Goal: Task Accomplishment & Management: Manage account settings

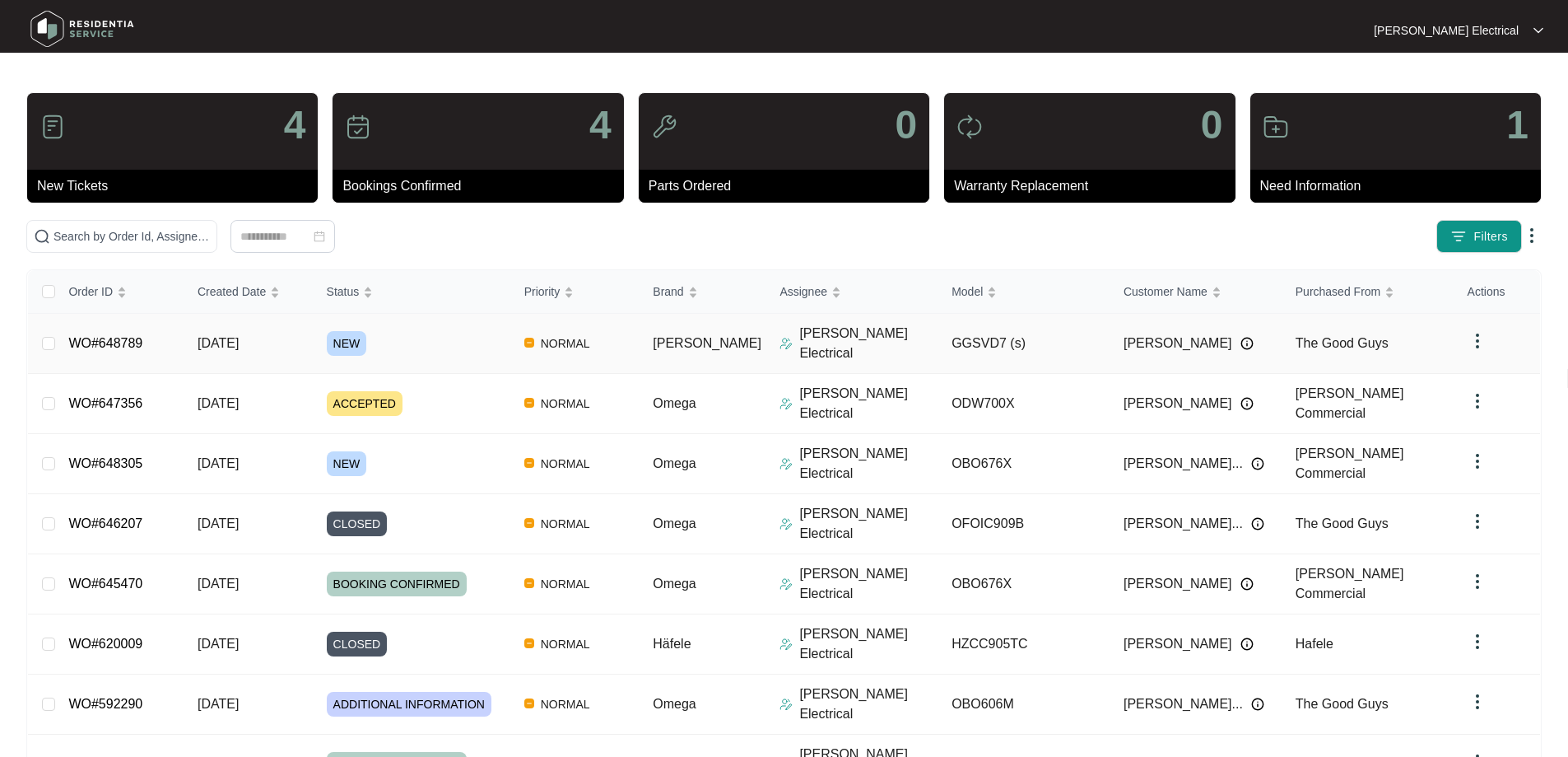
drag, startPoint x: 99, startPoint y: 328, endPoint x: 114, endPoint y: 343, distance: 21.2
click at [102, 336] on link "WO#648789" at bounding box center [106, 342] width 74 height 14
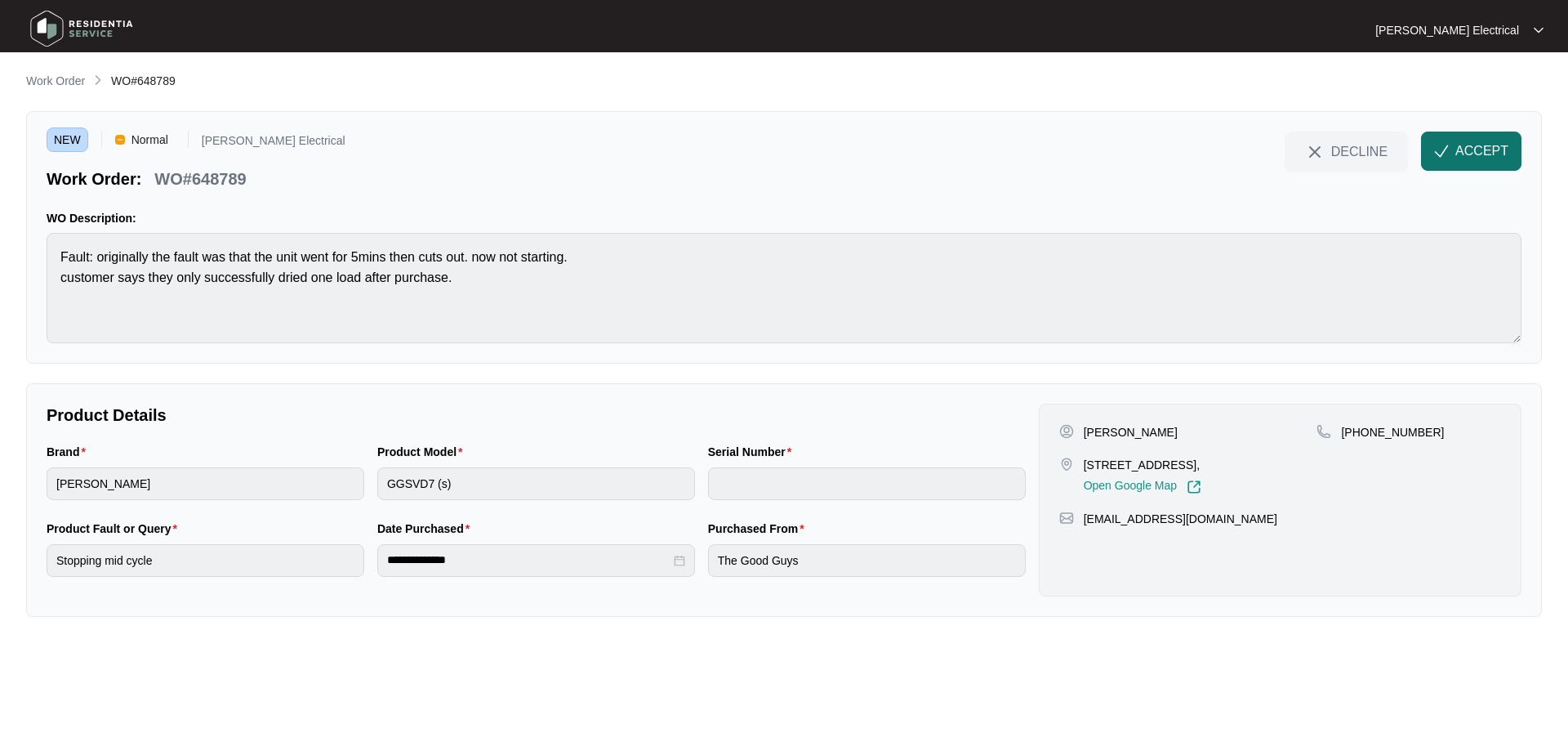
click at [1462, 144] on span "ACCEPT" at bounding box center [1481, 151] width 53 height 20
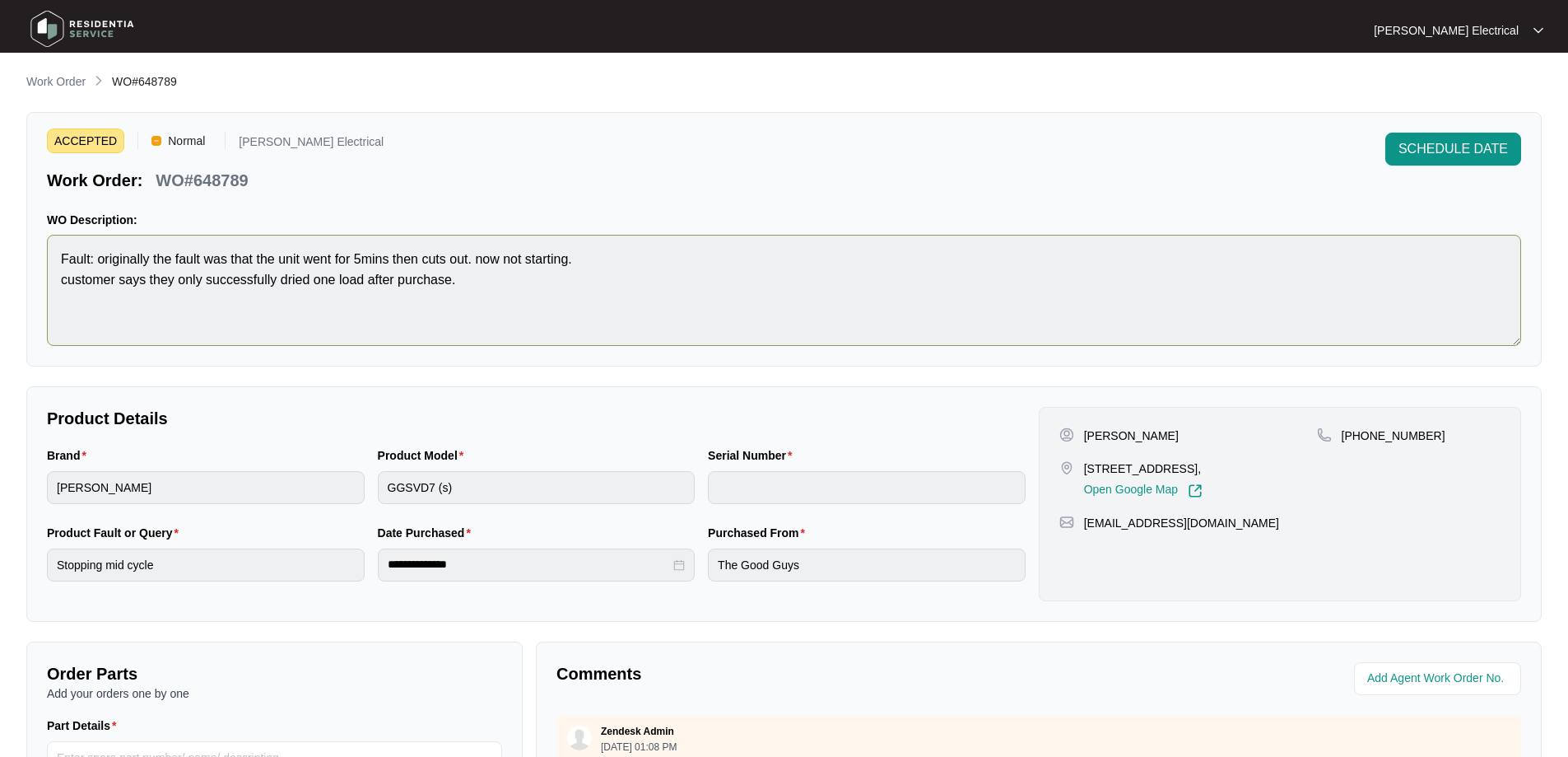
click at [33, 258] on div "ACCEPTED Normal [PERSON_NAME] Electrical Work Order: WO#648789 SCHEDULE DATE WO…" at bounding box center [784, 239] width 1516 height 254
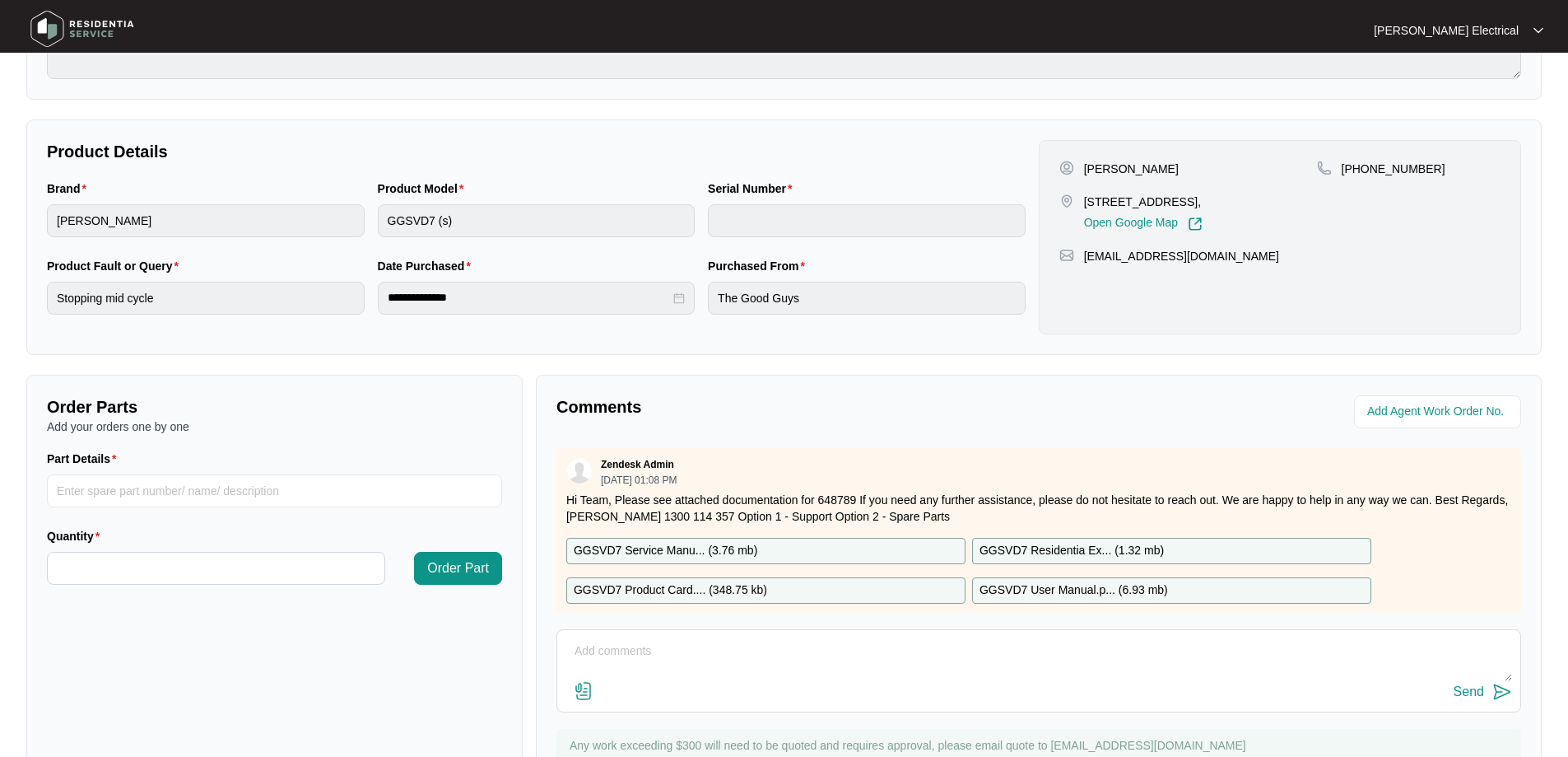
scroll to position [336, 0]
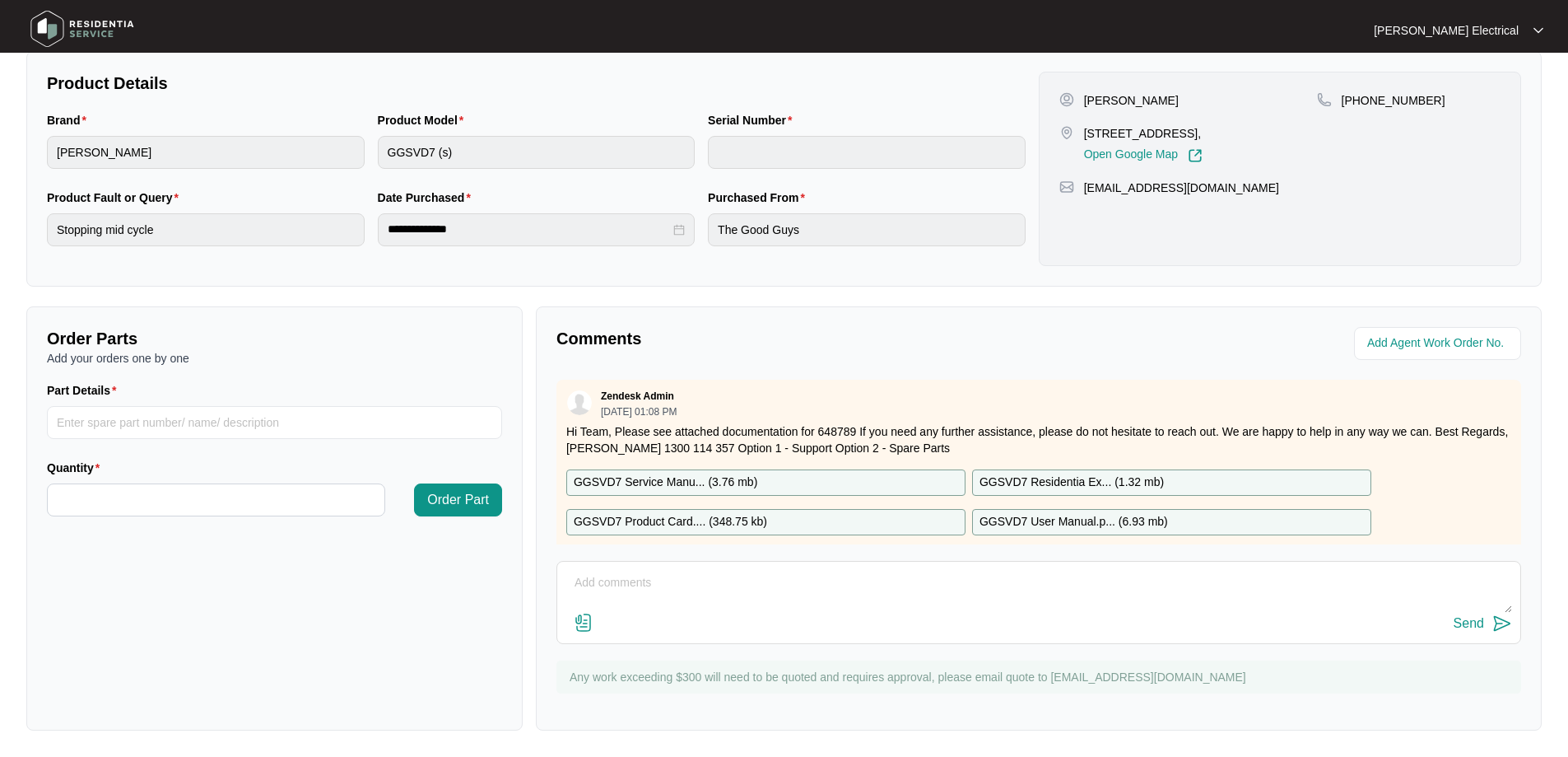
click at [694, 477] on p "GGSVD7 Service Manu... ( 3.76 mb )" at bounding box center [665, 482] width 184 height 18
click at [1063, 481] on p "GGSVD7 Residentia Ex... ( 1.32 mb )" at bounding box center [1072, 482] width 184 height 18
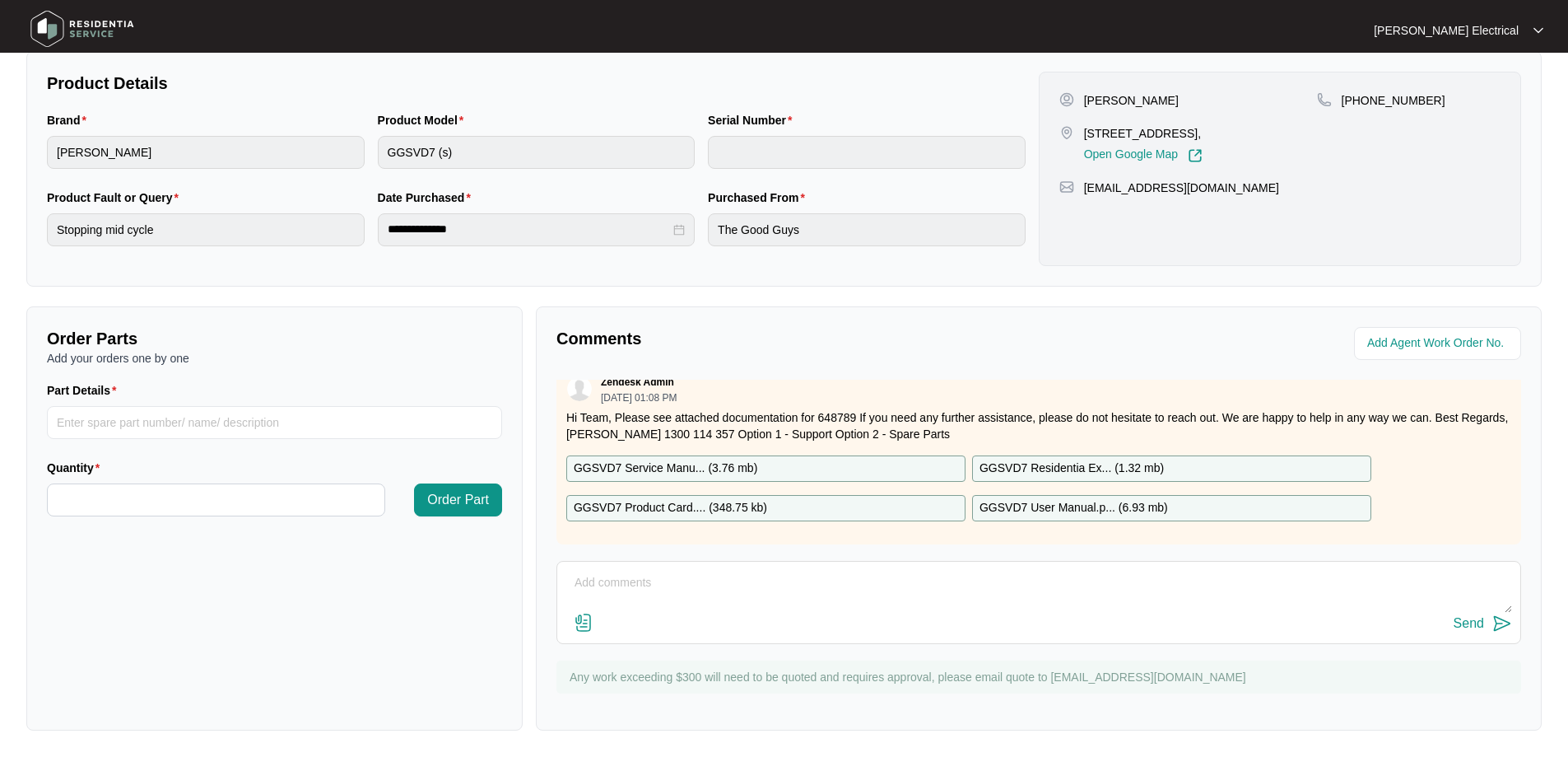
scroll to position [26, 0]
click at [1053, 499] on p "GGSVD7 User Manual.p... ( 6.93 mb )" at bounding box center [1073, 508] width 188 height 18
drag, startPoint x: 656, startPoint y: 490, endPoint x: 808, endPoint y: 601, distance: 188.2
click at [656, 499] on p "GGSVD7 Product Card.... ( 348.75 kb )" at bounding box center [670, 508] width 194 height 18
drag, startPoint x: 1084, startPoint y: 97, endPoint x: 1147, endPoint y: 96, distance: 63.0
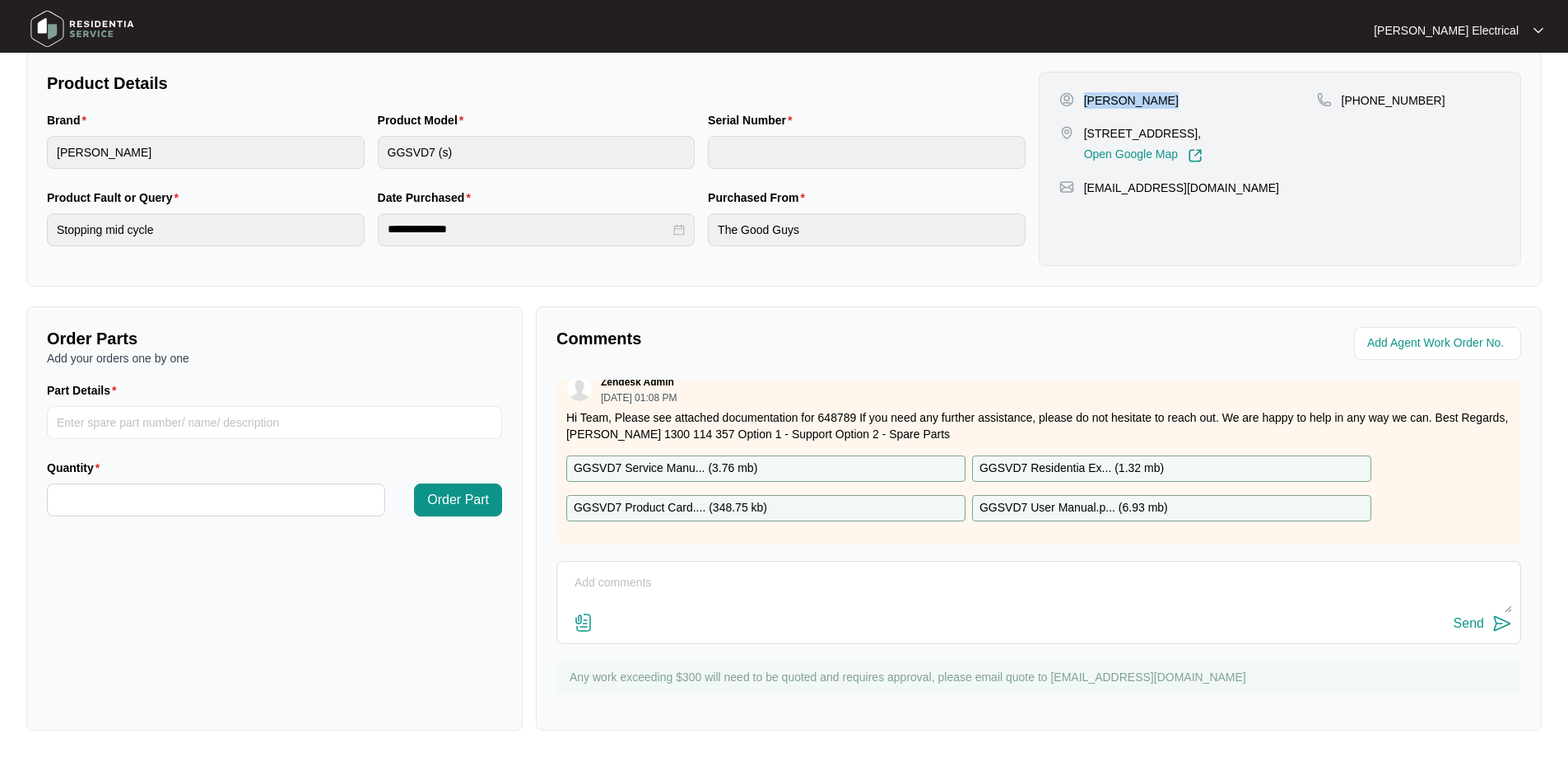
click at [1147, 96] on div "[PERSON_NAME]" at bounding box center [1187, 100] width 258 height 16
copy p "[PERSON_NAME]"
drag, startPoint x: 1419, startPoint y: 99, endPoint x: 1362, endPoint y: 97, distance: 57.0
click at [1362, 97] on div "[PHONE_NUMBER]" at bounding box center [1408, 100] width 184 height 16
copy p "493571926"
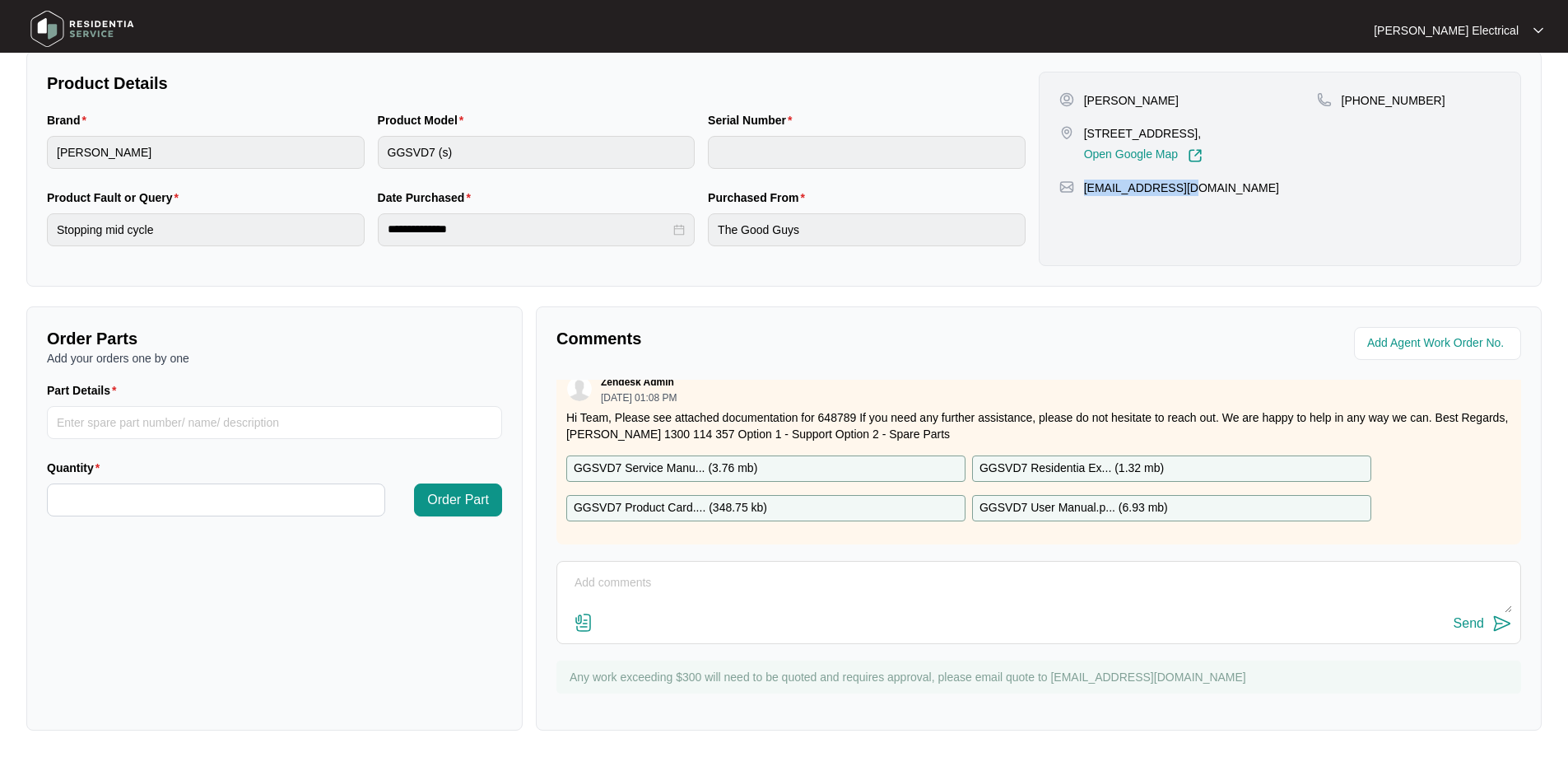
drag, startPoint x: 1185, startPoint y: 203, endPoint x: 1082, endPoint y: 204, distance: 103.0
click at [1082, 196] on div "[EMAIL_ADDRESS][DOMAIN_NAME]" at bounding box center [1280, 187] width 441 height 16
copy p "[EMAIL_ADDRESS][DOMAIN_NAME]"
drag, startPoint x: 1132, startPoint y: 143, endPoint x: 1082, endPoint y: 136, distance: 50.5
click at [1082, 136] on div "[STREET_ADDRESS], Open Google Map" at bounding box center [1187, 144] width 258 height 38
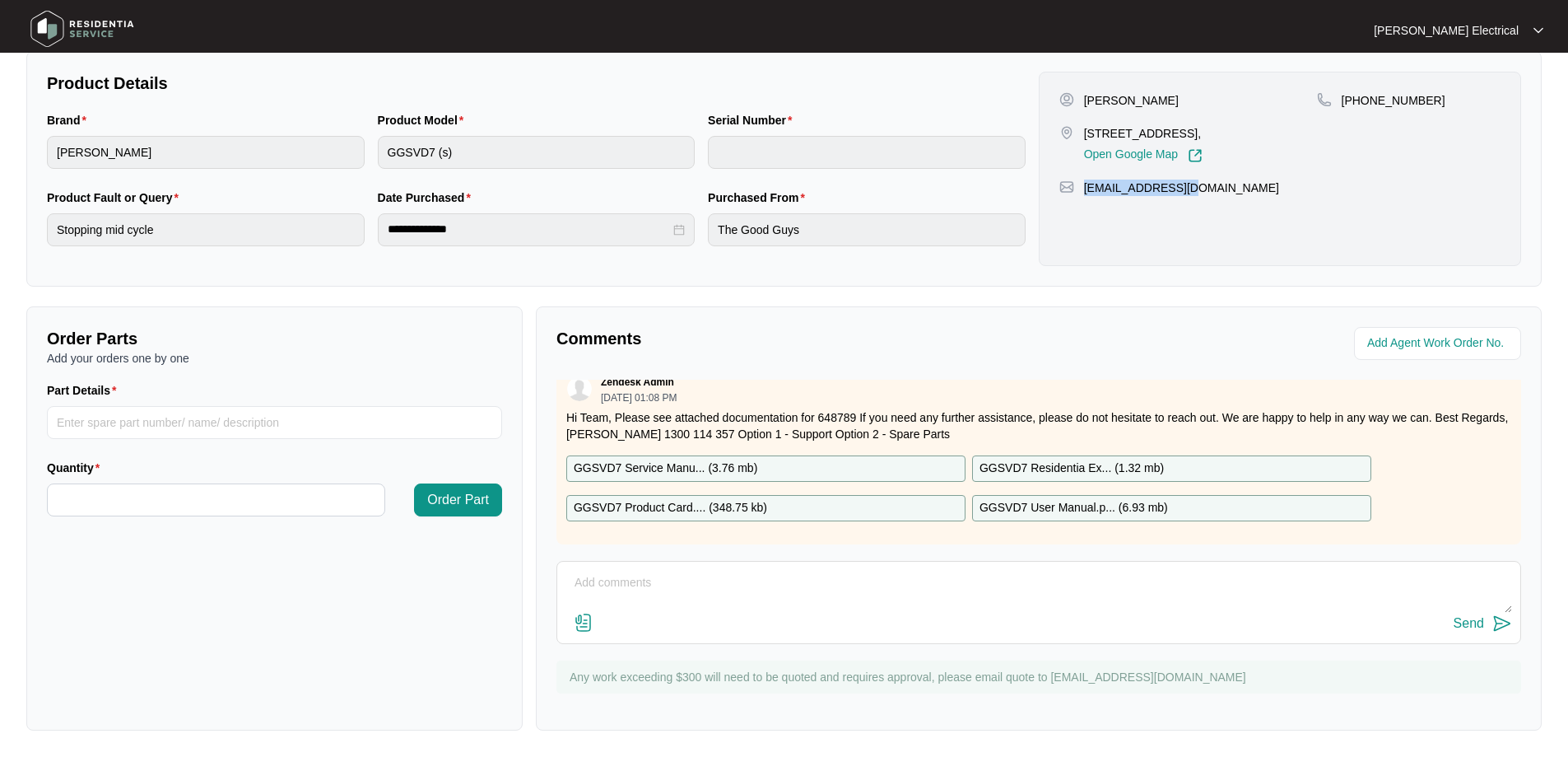
copy p "[STREET_ADDRESS],"
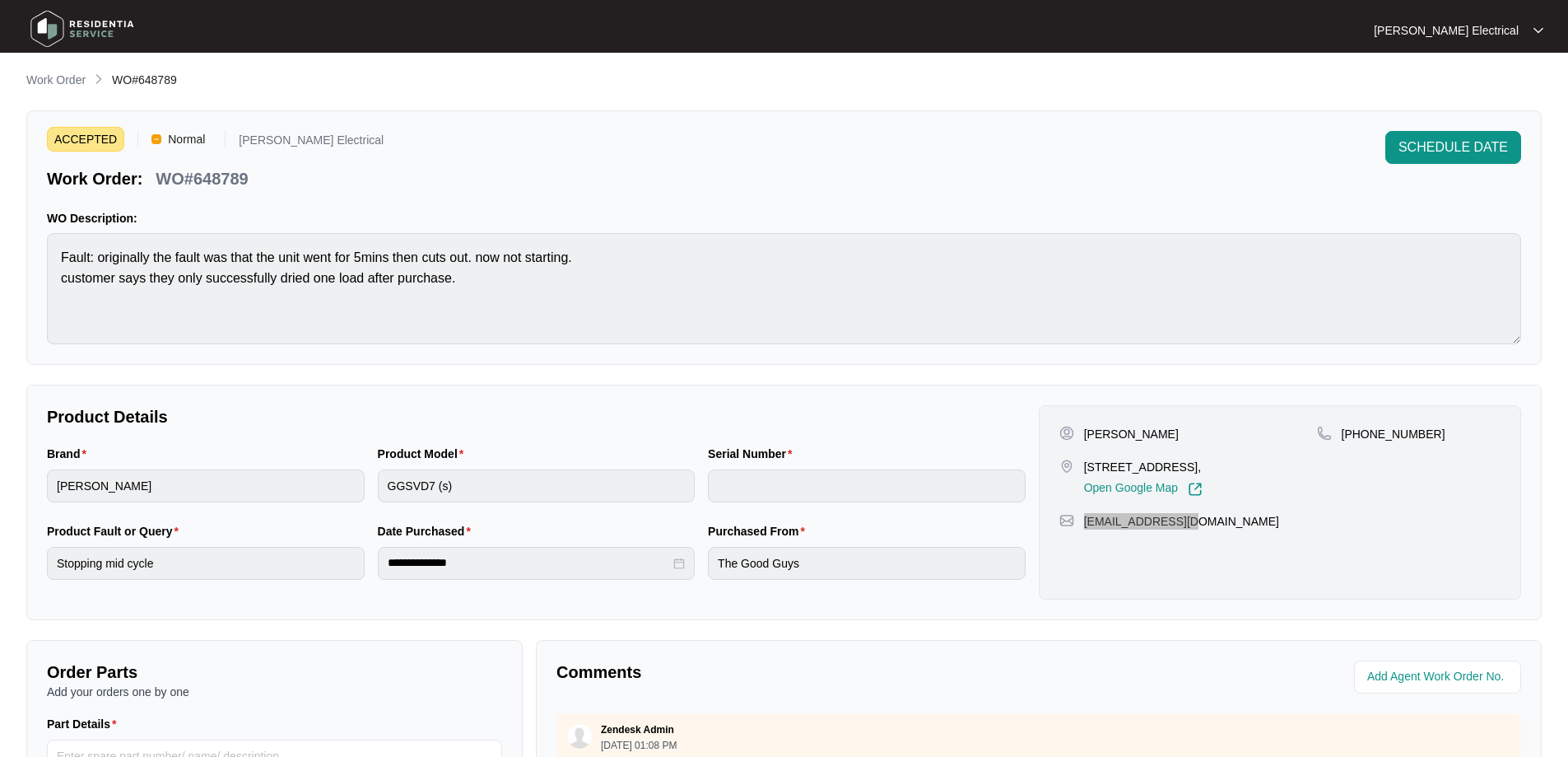
scroll to position [0, 0]
click at [1454, 148] on span "SCHEDULE DATE" at bounding box center [1452, 149] width 109 height 20
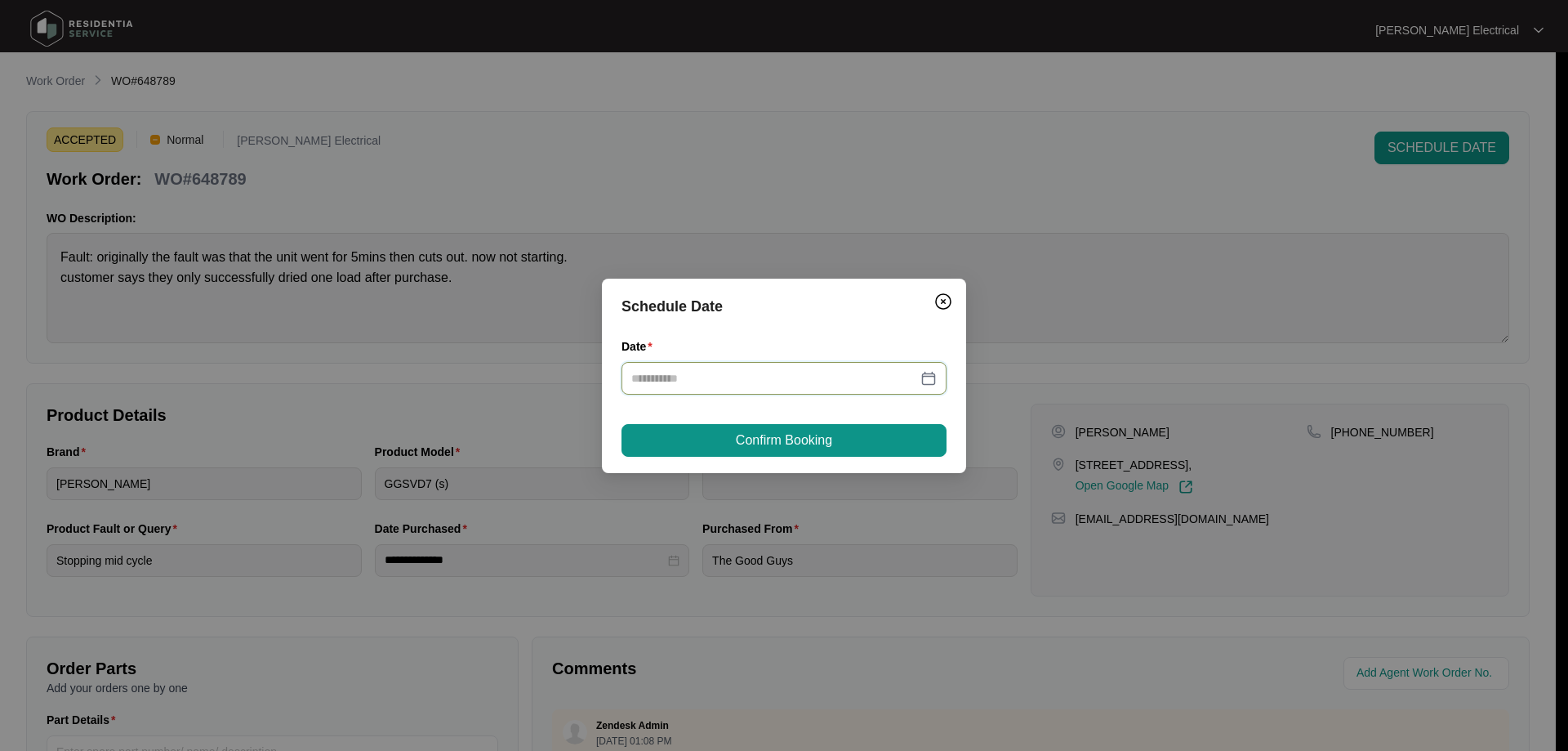
click at [670, 387] on input "Date" at bounding box center [774, 378] width 286 height 18
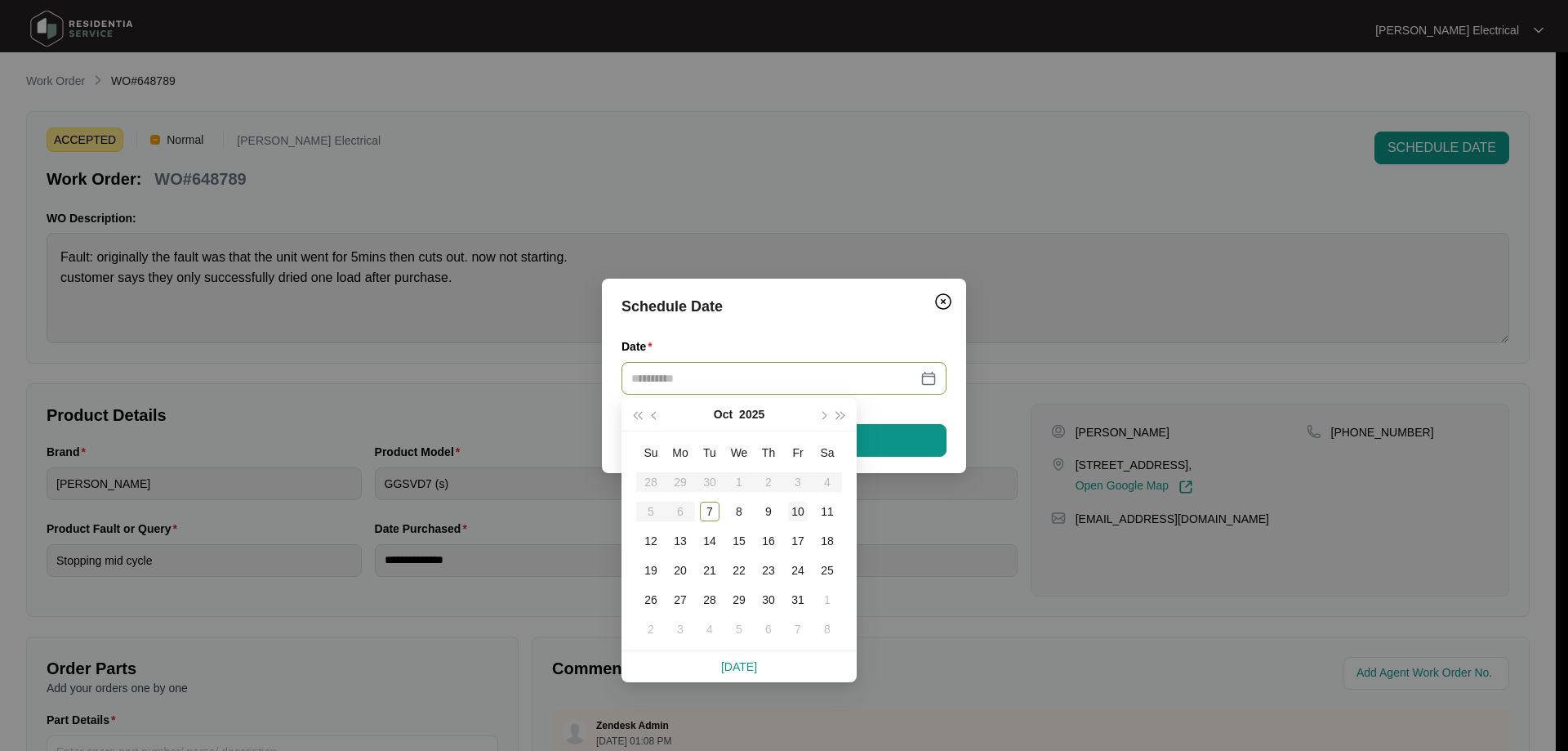
click at [800, 513] on div "10" at bounding box center [797, 511] width 20 height 20
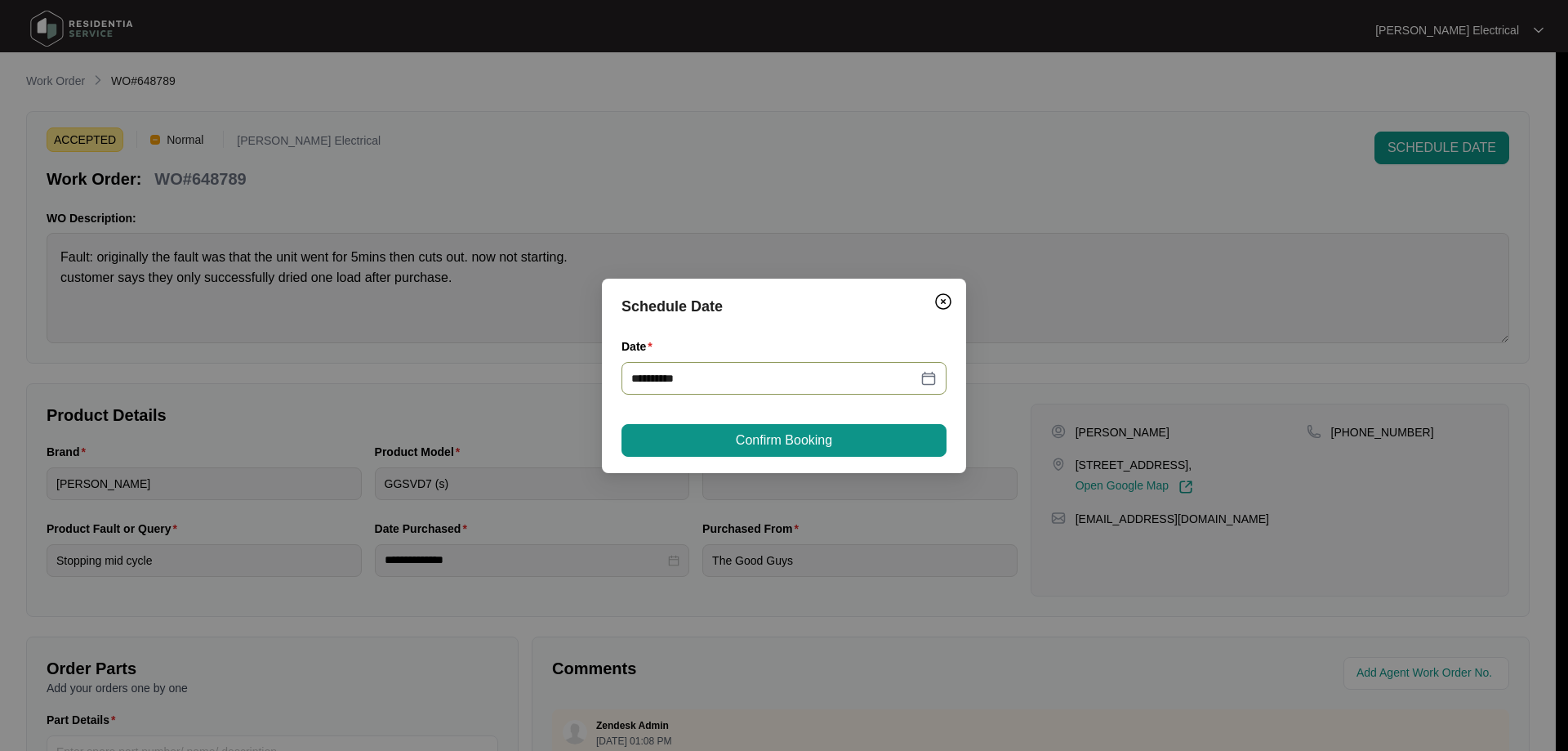
type input "**********"
click at [819, 434] on span "Confirm Booking" at bounding box center [783, 441] width 96 height 20
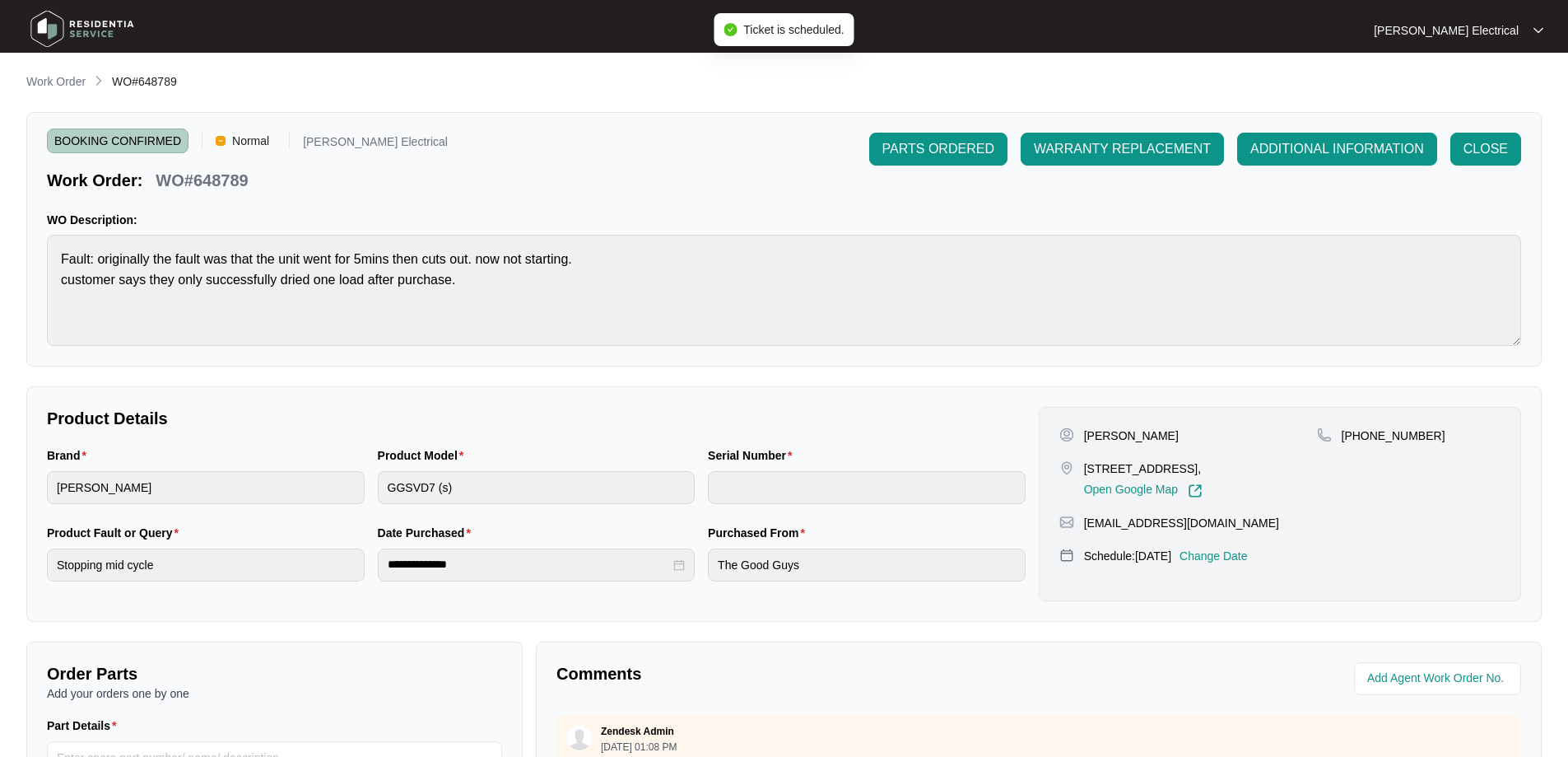
scroll to position [329, 0]
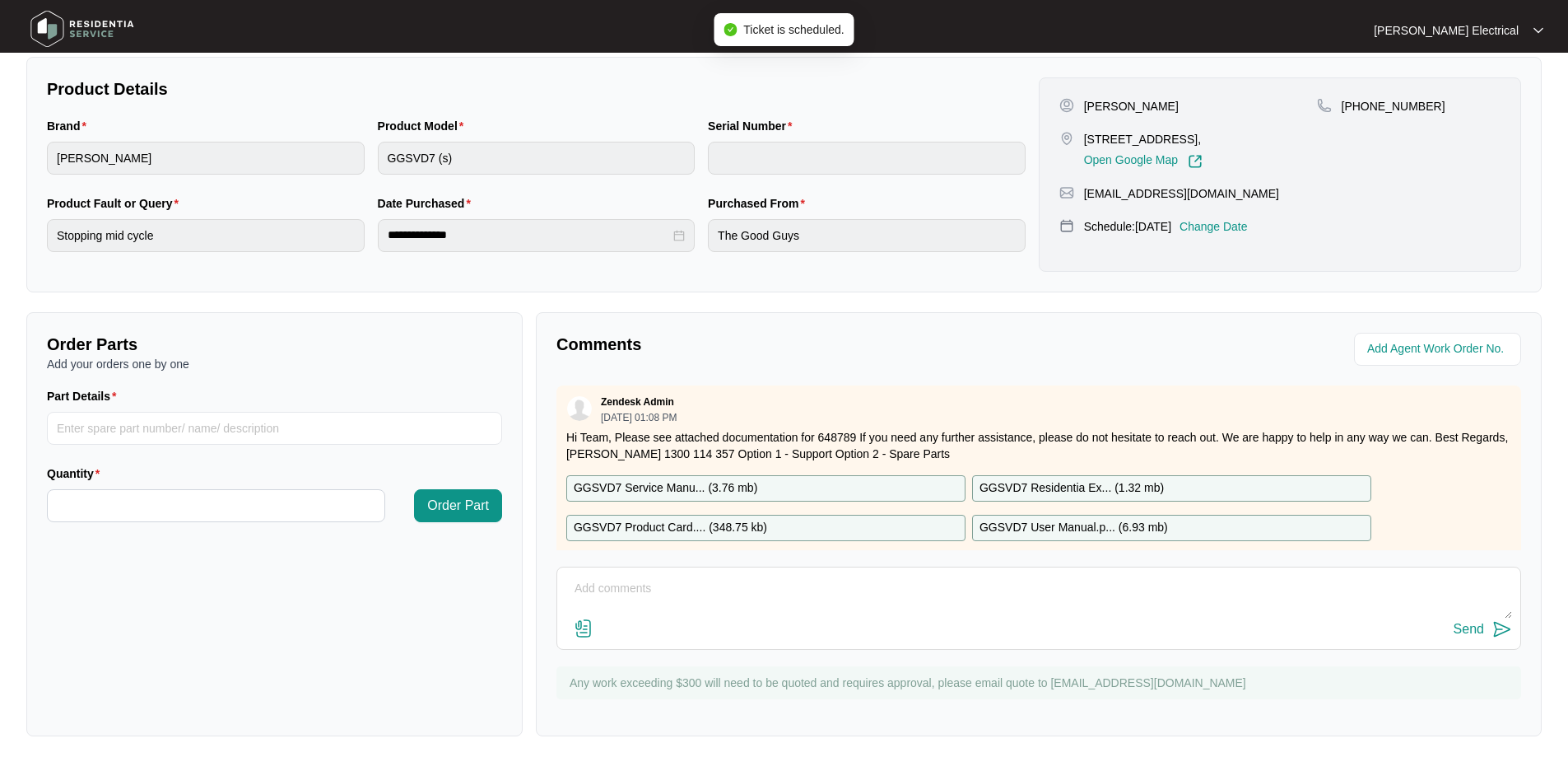
click at [749, 599] on textarea at bounding box center [1038, 596] width 947 height 43
type textarea "Date scheduled TBC with cusotmer"
click at [1504, 625] on img at bounding box center [1502, 629] width 20 height 20
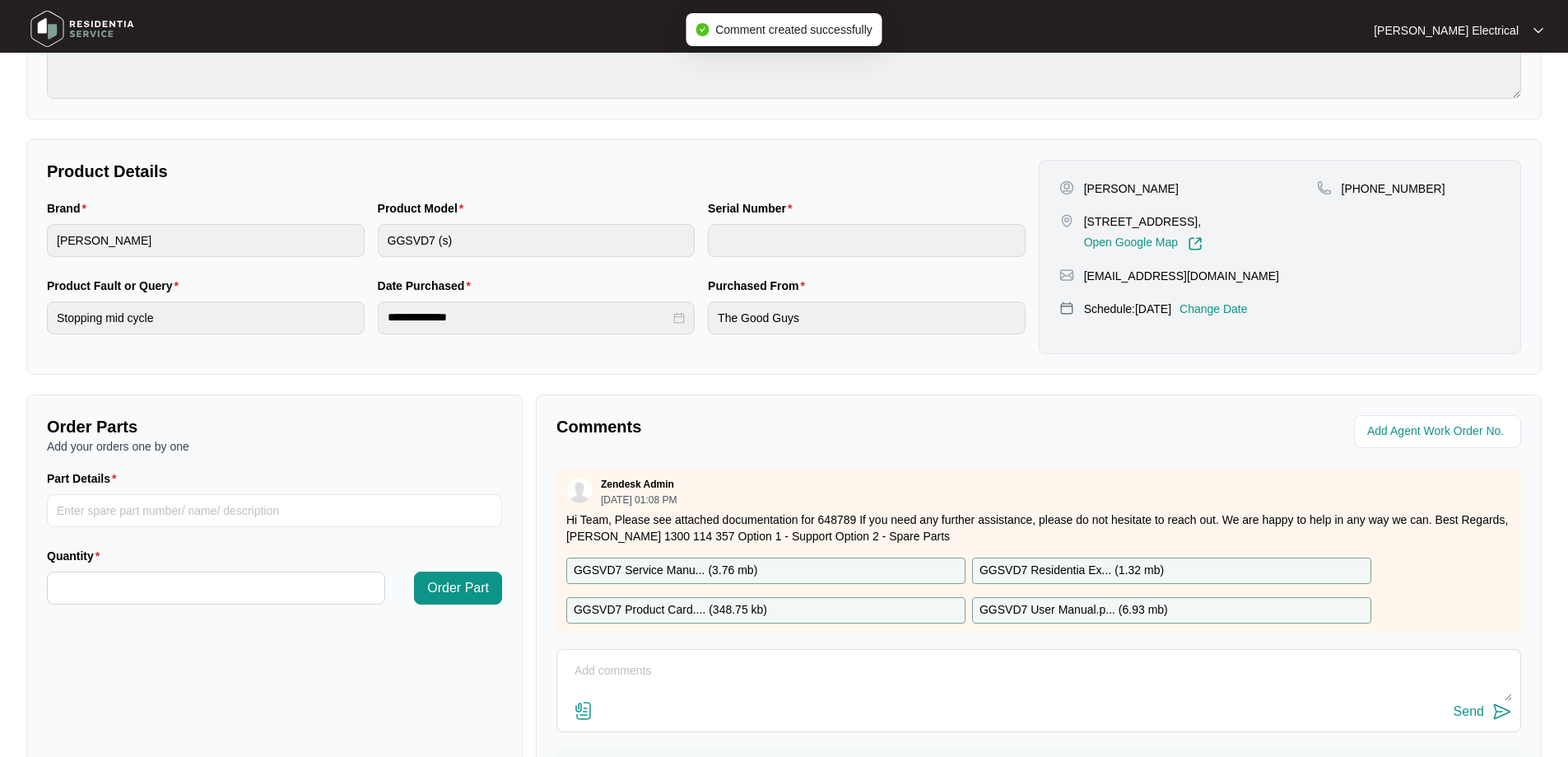
scroll to position [0, 0]
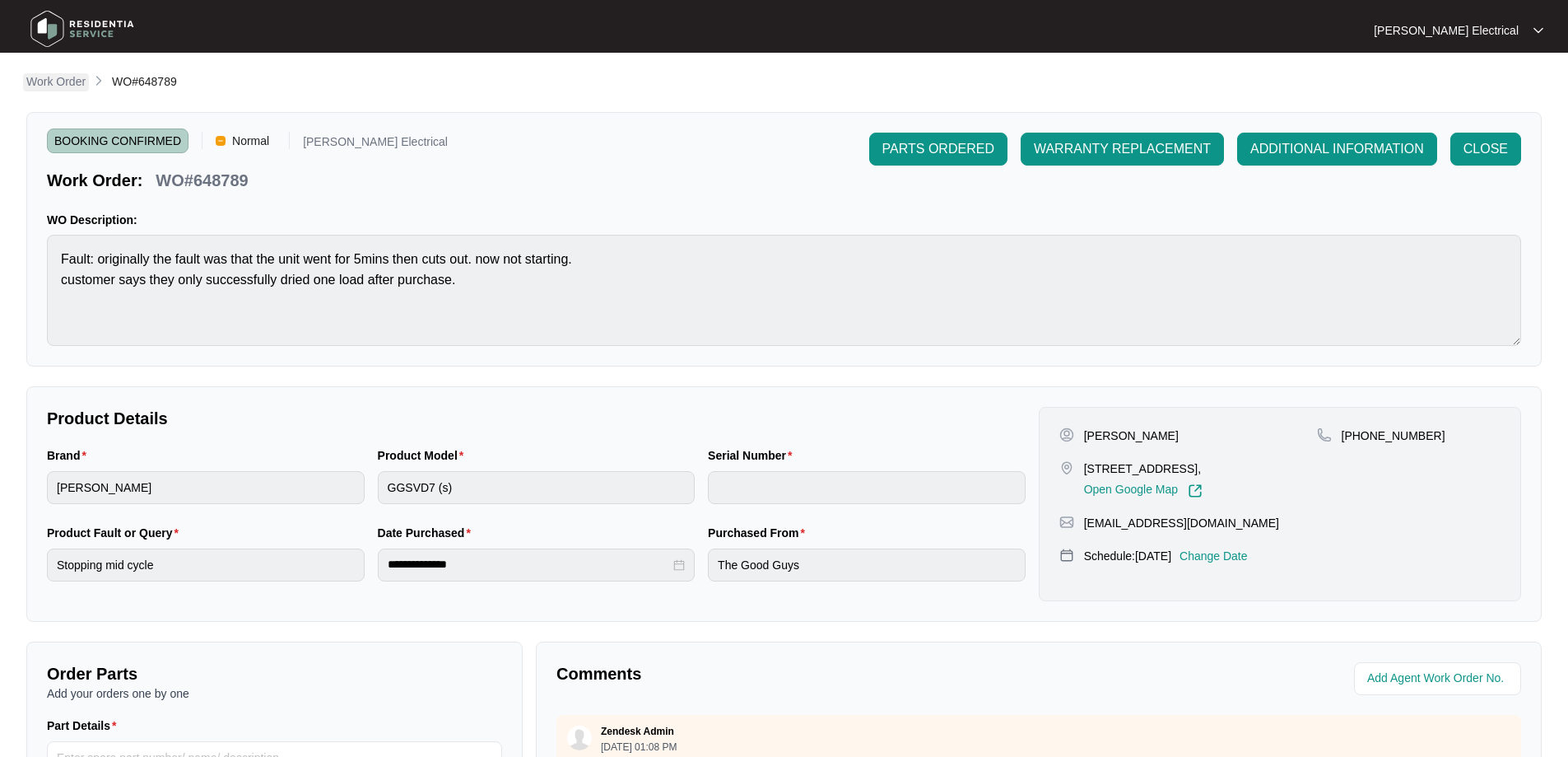
click at [52, 87] on p "Work Order" at bounding box center [56, 81] width 60 height 16
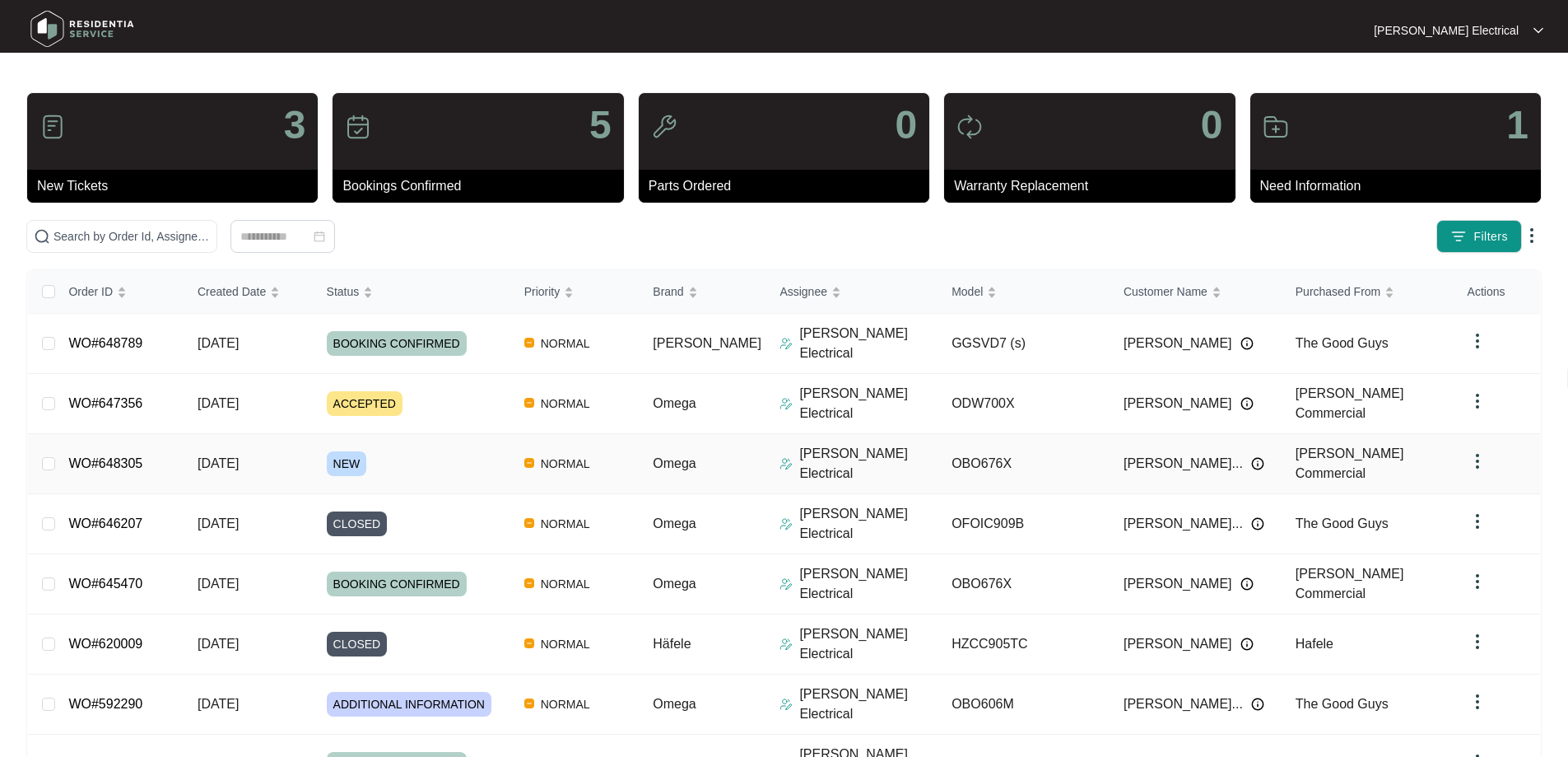
click at [118, 456] on link "WO#648305" at bounding box center [106, 462] width 74 height 14
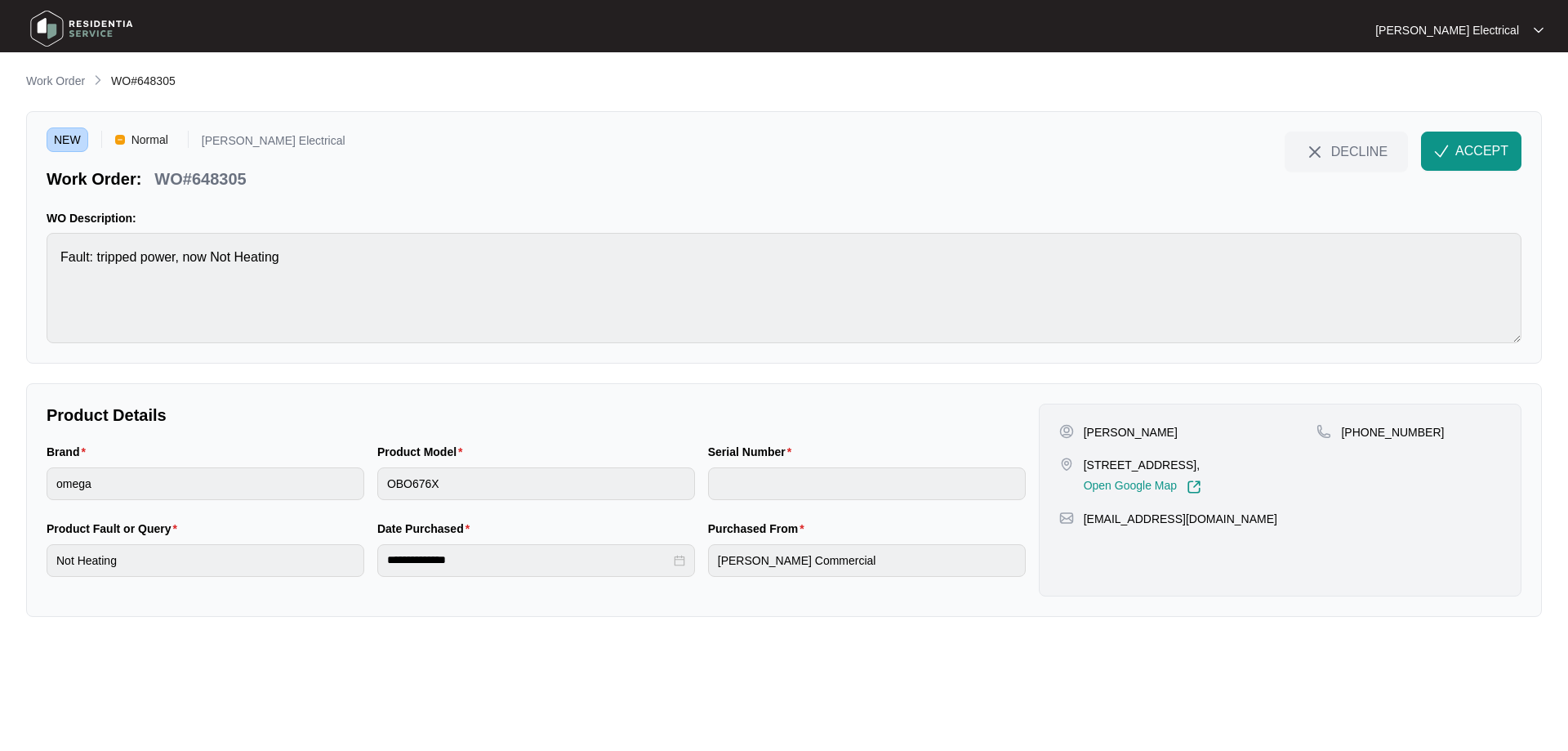
click at [900, 623] on main "**********" at bounding box center [784, 375] width 1568 height 751
click at [1482, 133] on button "ACCEPT" at bounding box center [1471, 152] width 100 height 39
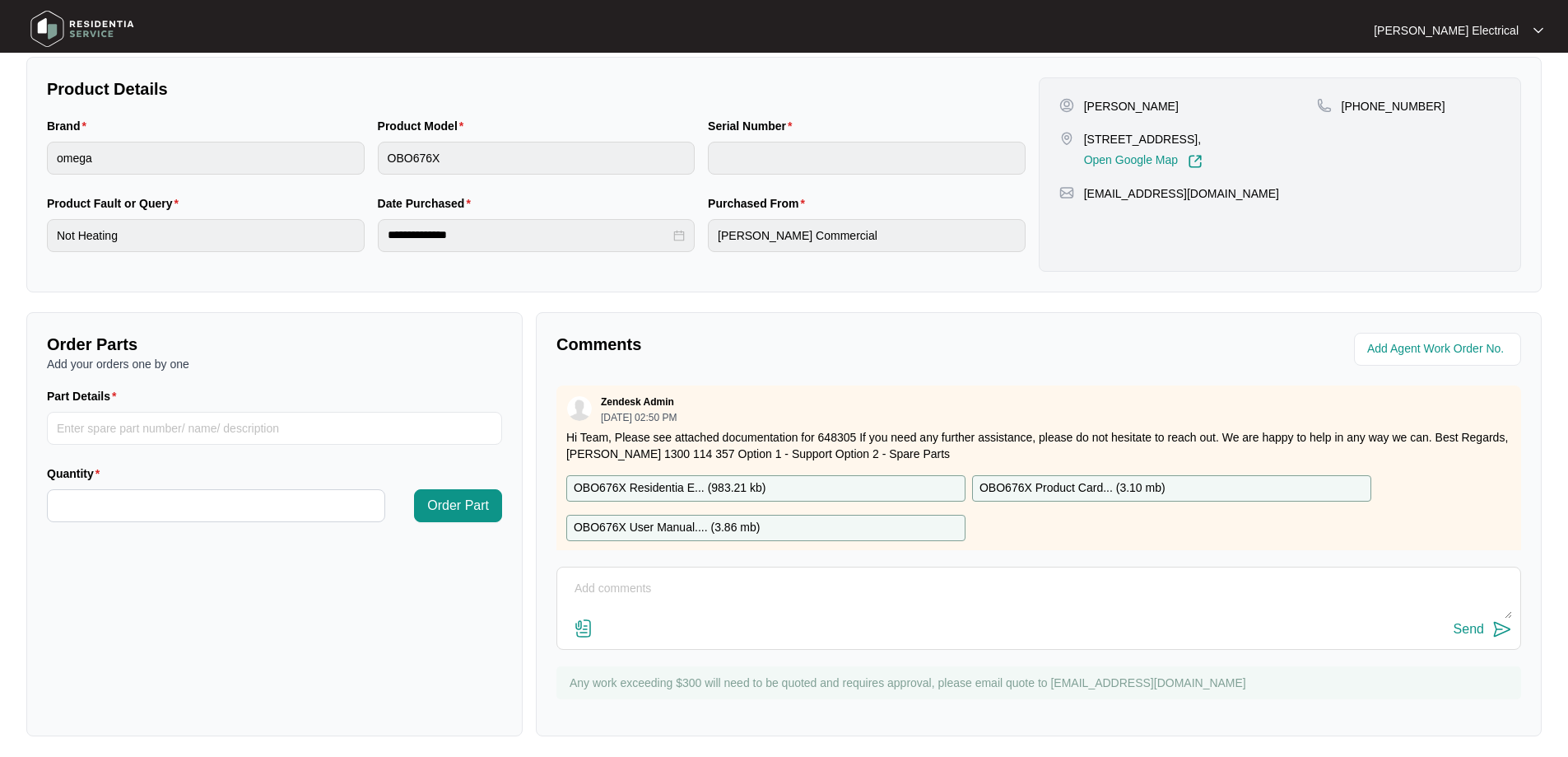
scroll to position [82, 0]
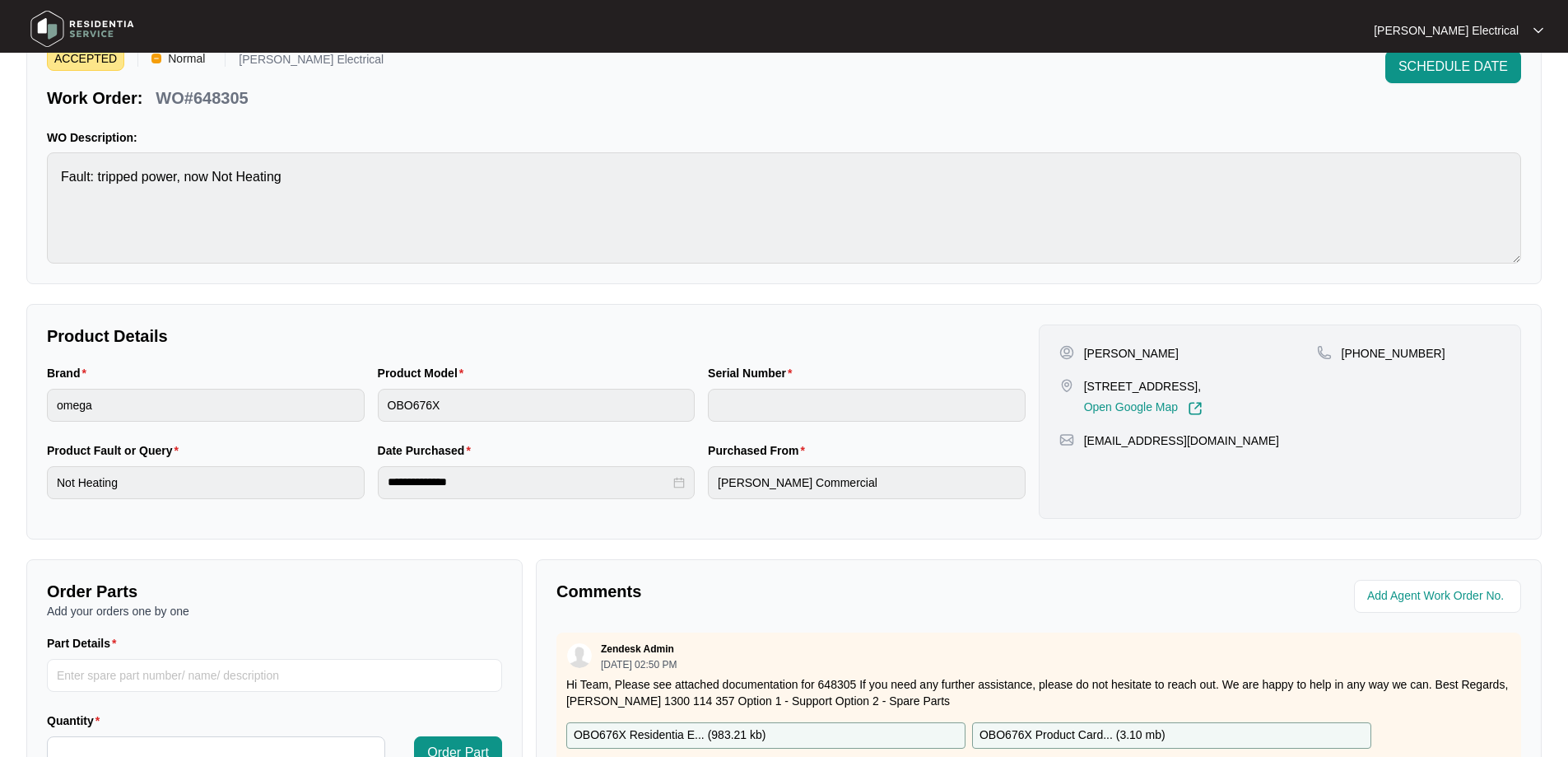
drag, startPoint x: 1153, startPoint y: 353, endPoint x: 1076, endPoint y: 357, distance: 77.1
click at [1076, 357] on div "[PERSON_NAME]" at bounding box center [1187, 353] width 258 height 16
drag, startPoint x: 1421, startPoint y: 352, endPoint x: 1363, endPoint y: 354, distance: 58.0
click at [1363, 355] on div "[PHONE_NUMBER]" at bounding box center [1408, 353] width 184 height 16
copy p "413082193"
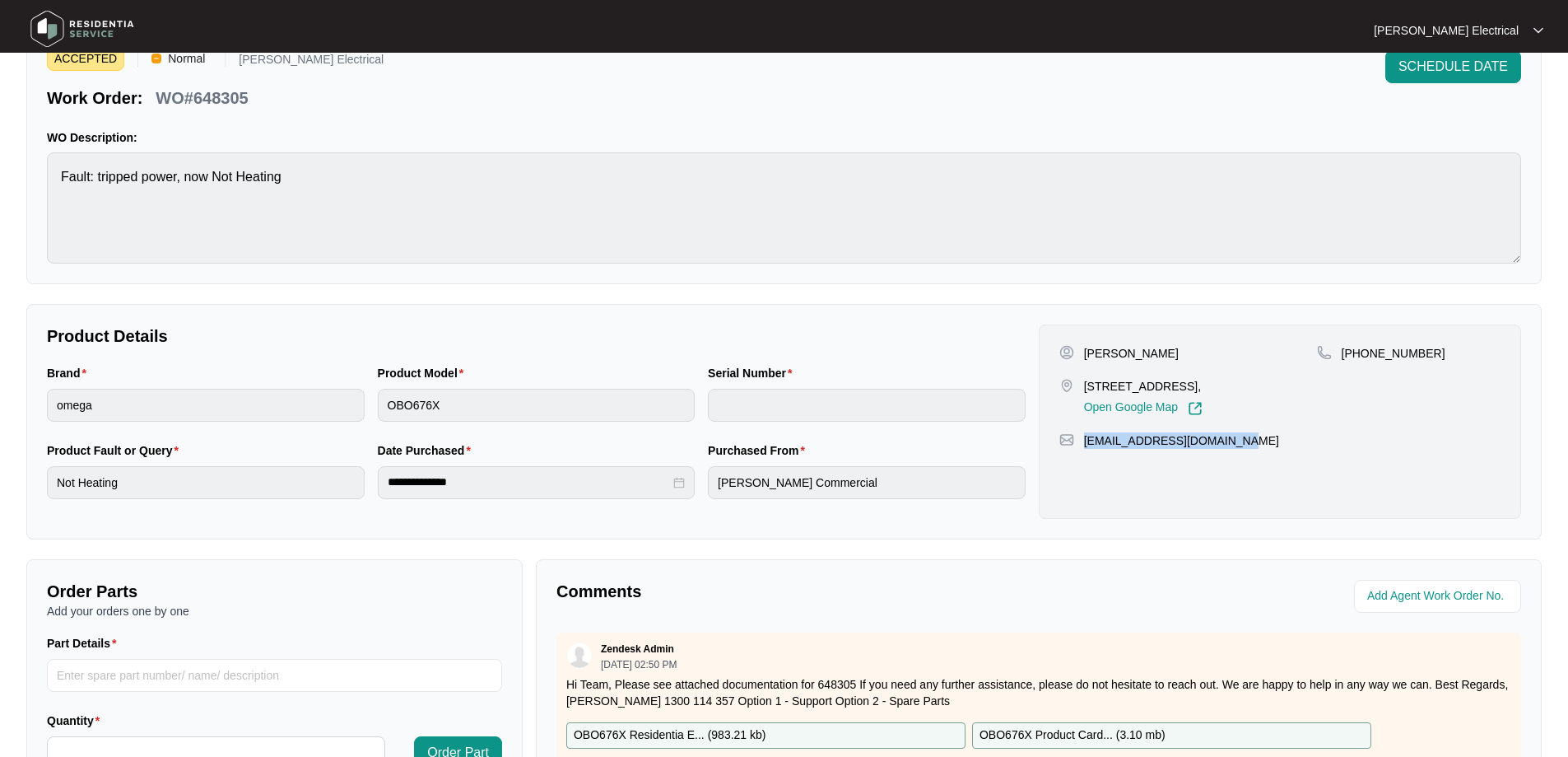
drag, startPoint x: 1224, startPoint y: 440, endPoint x: 1086, endPoint y: 440, distance: 138.0
click at [1086, 440] on div "[EMAIL_ADDRESS][DOMAIN_NAME]" at bounding box center [1280, 440] width 441 height 16
copy p "[EMAIL_ADDRESS][DOMAIN_NAME]"
drag, startPoint x: 1174, startPoint y: 368, endPoint x: 1084, endPoint y: 379, distance: 90.7
click at [1084, 379] on div "[STREET_ADDRESS], Open Google Map" at bounding box center [1187, 397] width 258 height 38
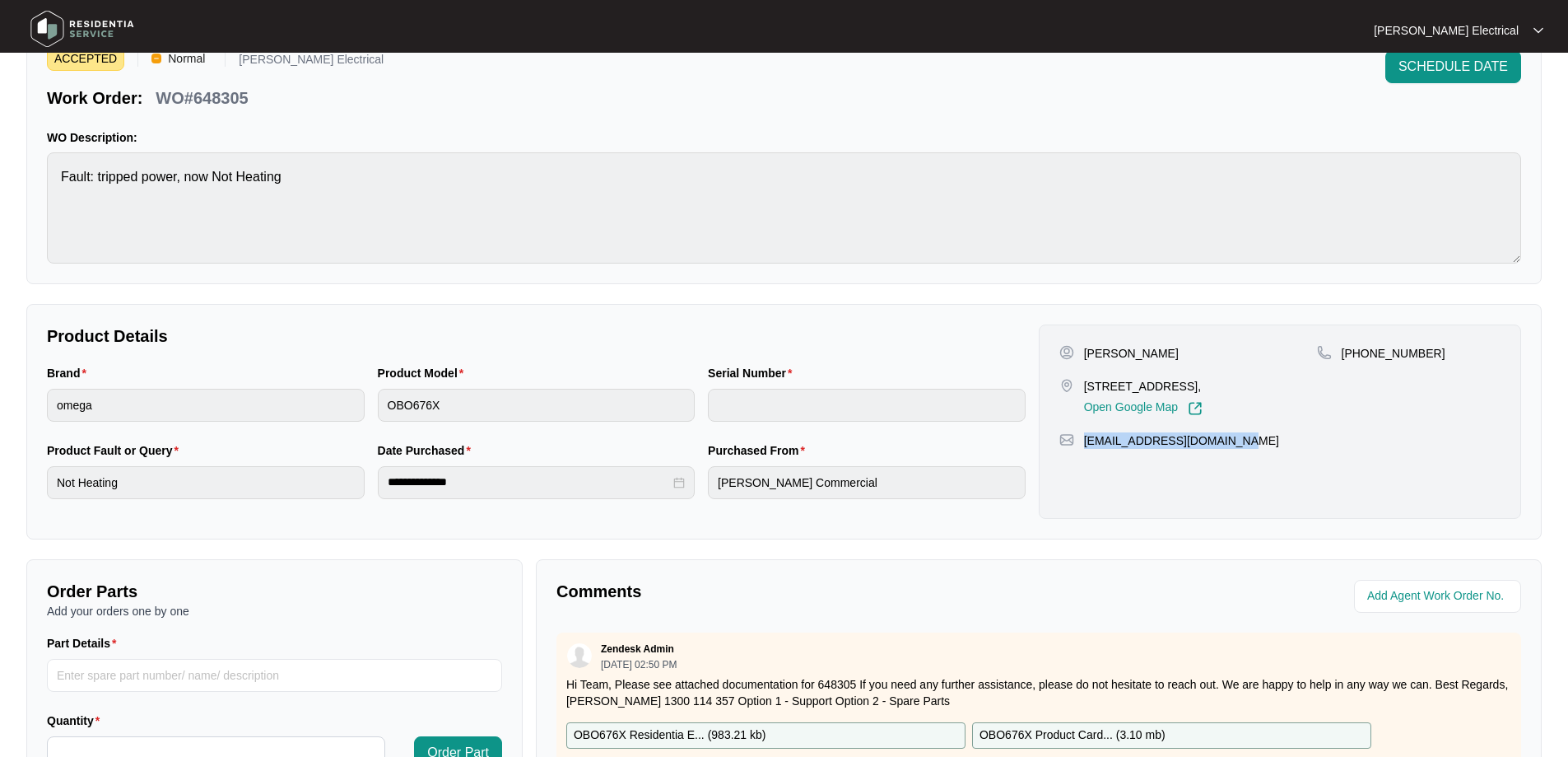
copy p "[STREET_ADDRESS],"
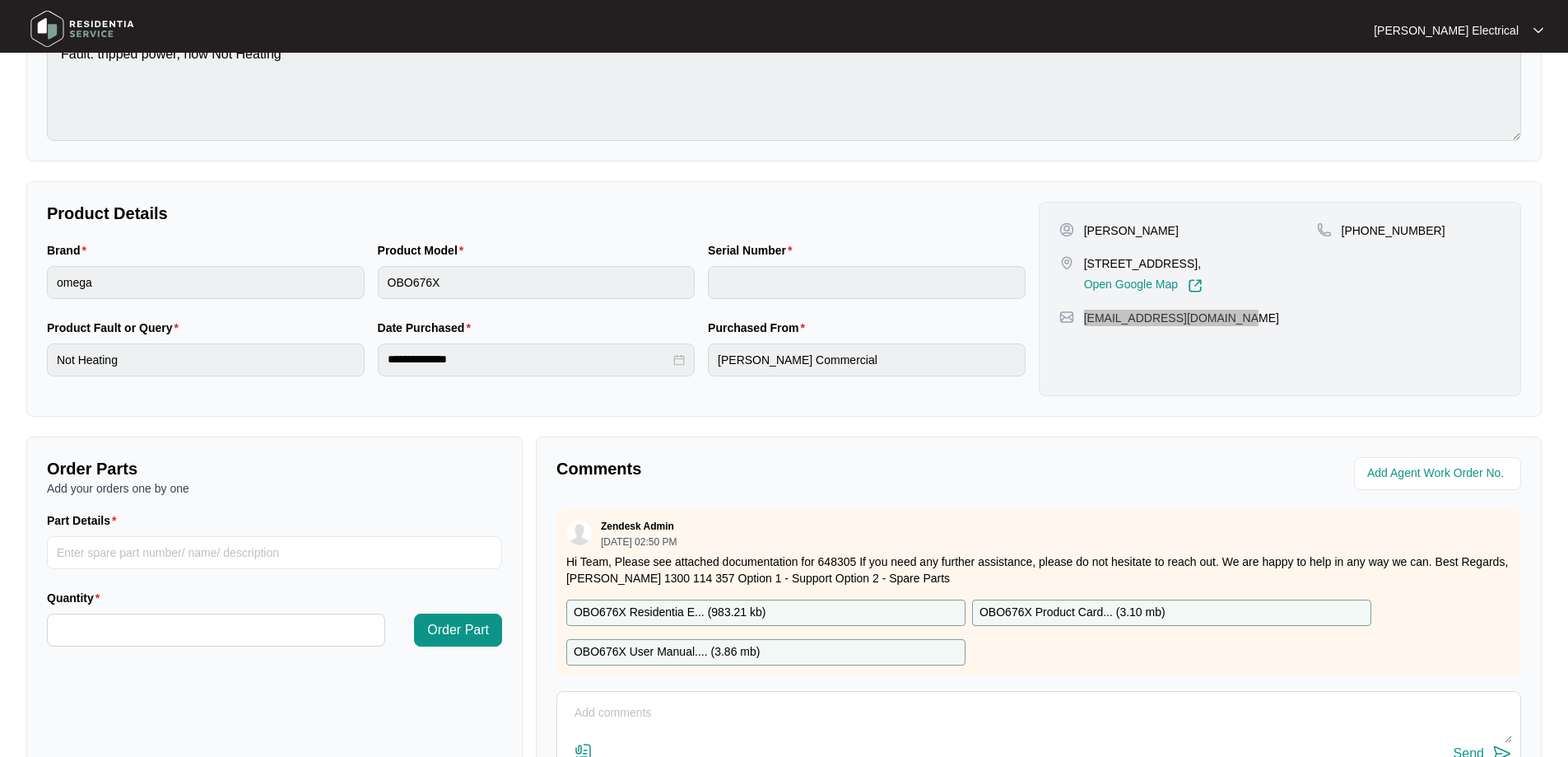
scroll to position [336, 0]
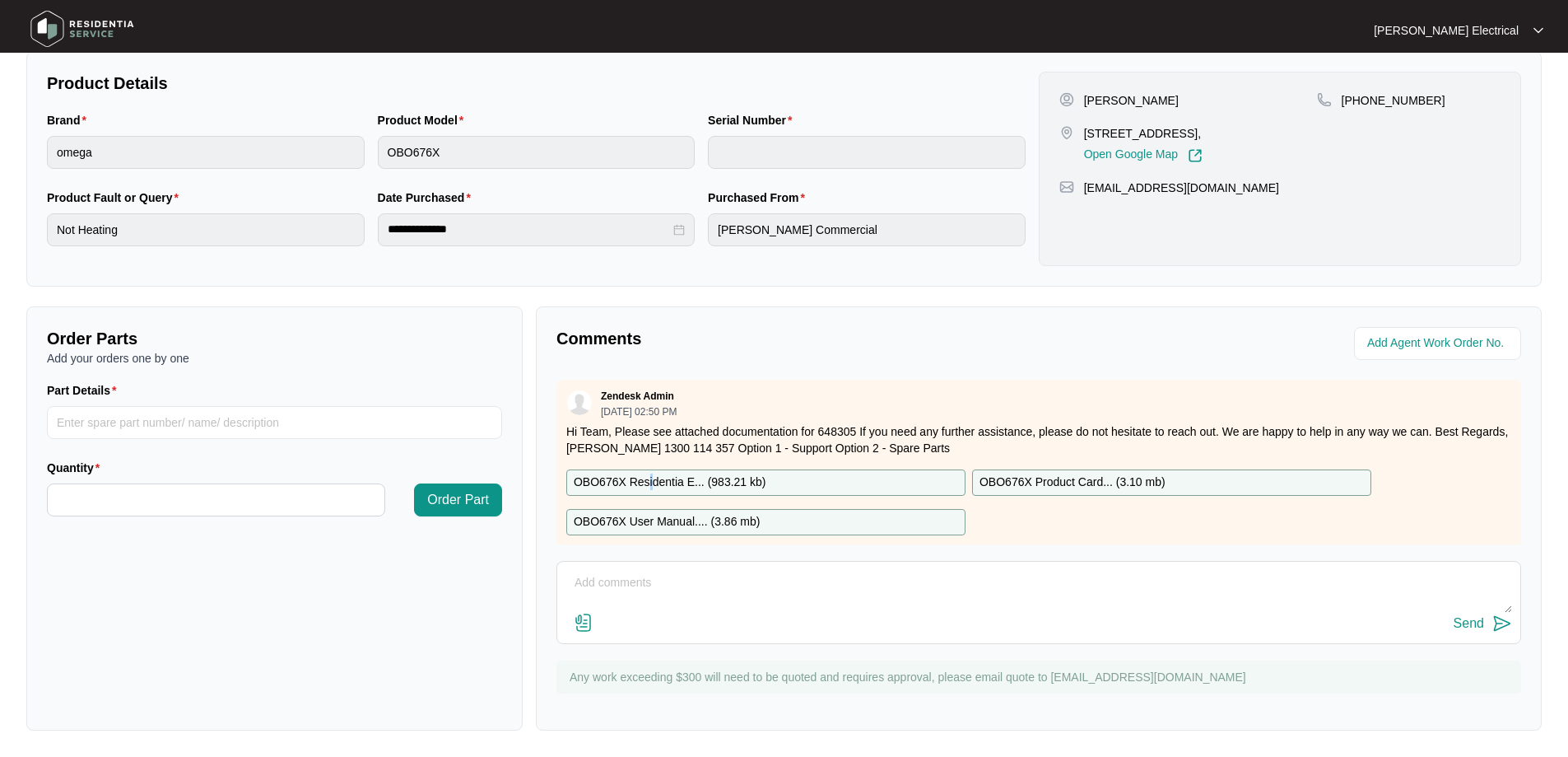
click at [648, 487] on p "OBO676X Residentia E... ( 983.21 kb )" at bounding box center [669, 482] width 193 height 18
click at [656, 478] on p "OBO676X Residentia E... ( 983.21 kb )" at bounding box center [669, 482] width 193 height 18
click at [761, 478] on p "OBO676X Residentia E... ( 983.21 kb )" at bounding box center [669, 482] width 193 height 18
click at [675, 521] on p "OBO676X User Manual.... ( 3.86 mb )" at bounding box center [666, 522] width 186 height 18
click at [1112, 476] on p "OBO676X Product Card... ( 3.10 mb )" at bounding box center [1072, 482] width 186 height 18
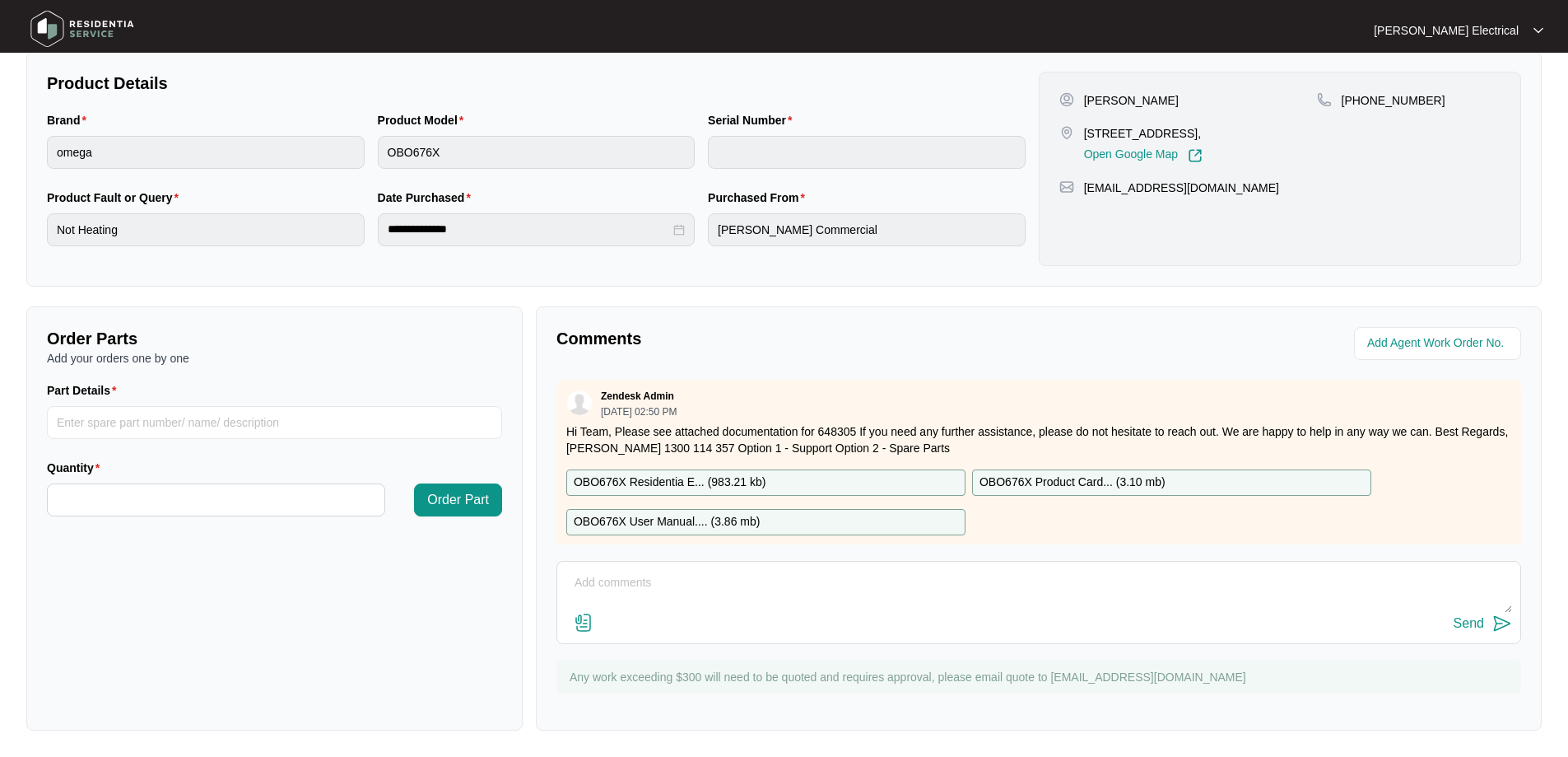
click at [324, 623] on div "Order Parts Add your orders one by one Part Details Quantity Order Part" at bounding box center [274, 518] width 496 height 424
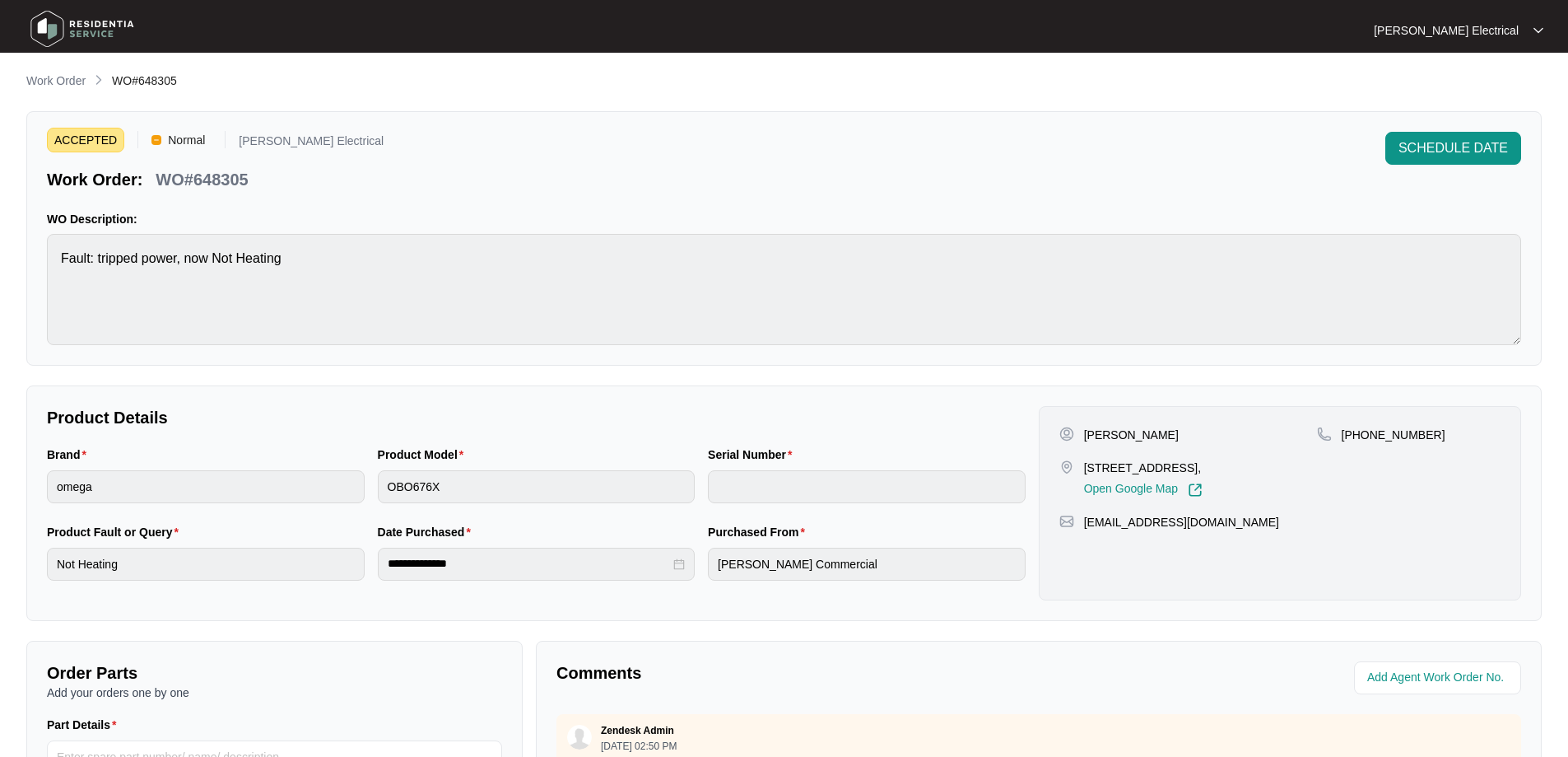
scroll to position [0, 0]
click at [1415, 156] on span "SCHEDULE DATE" at bounding box center [1452, 149] width 109 height 20
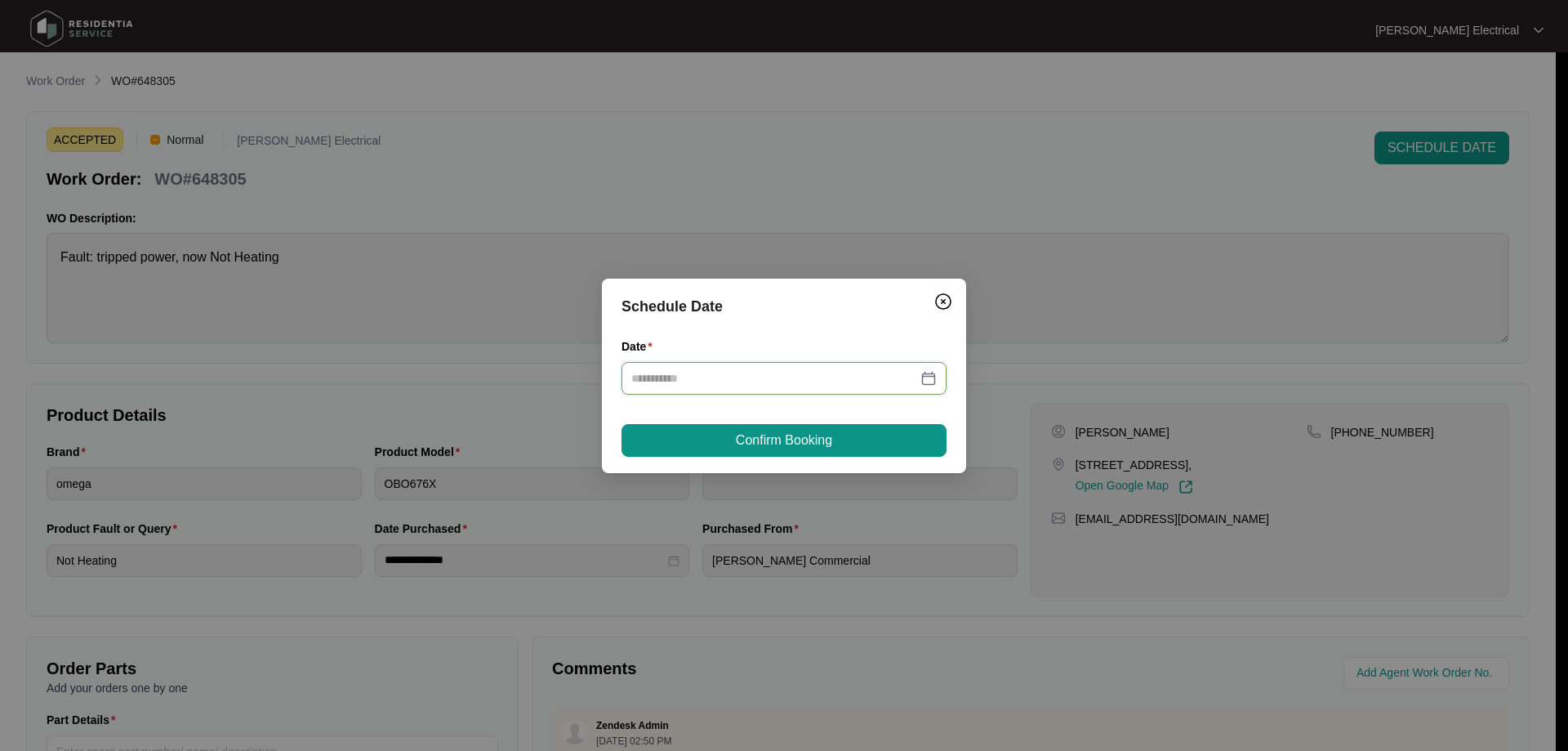
click at [687, 373] on input "Date" at bounding box center [774, 378] width 286 height 18
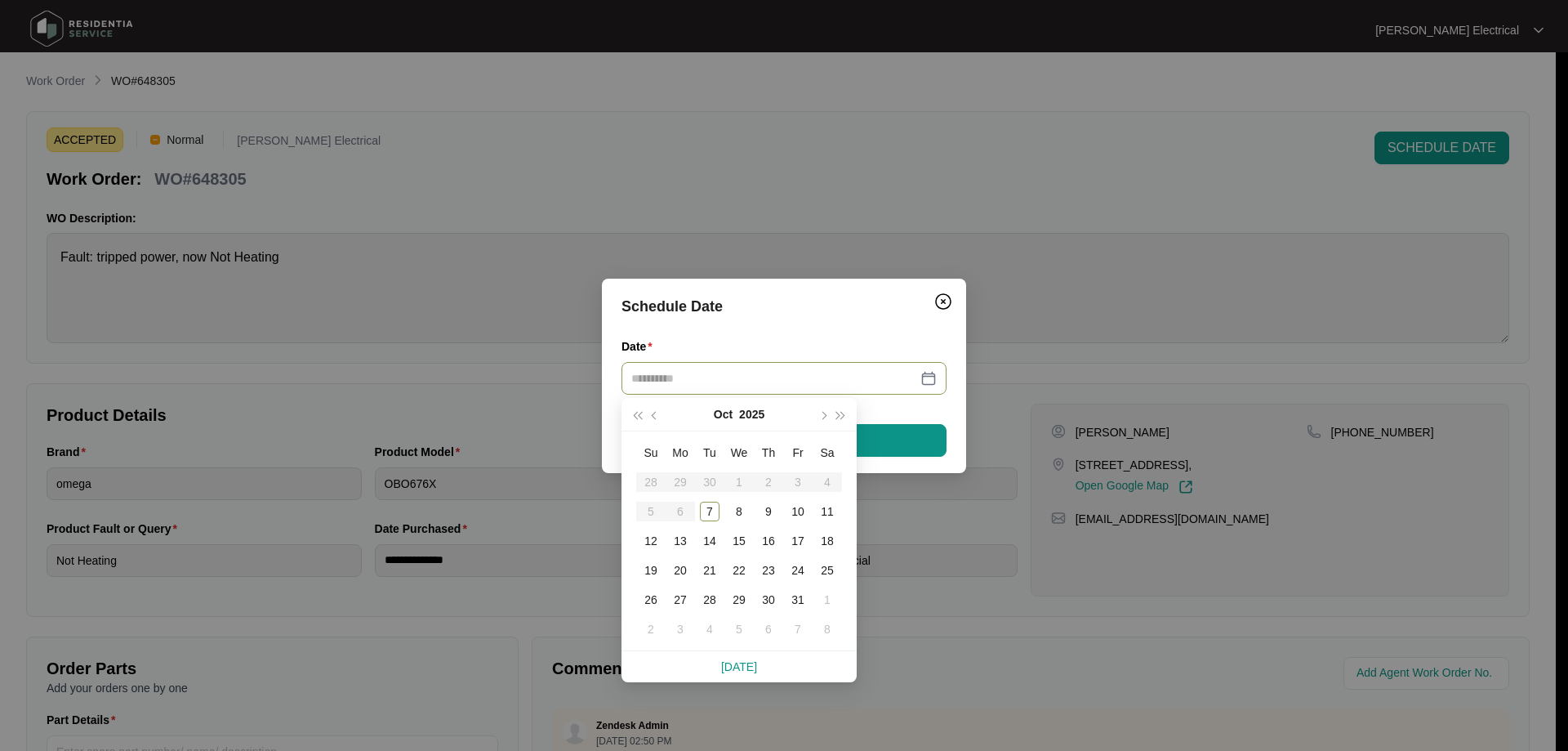
type input "**********"
click at [794, 508] on div "10" at bounding box center [797, 511] width 20 height 20
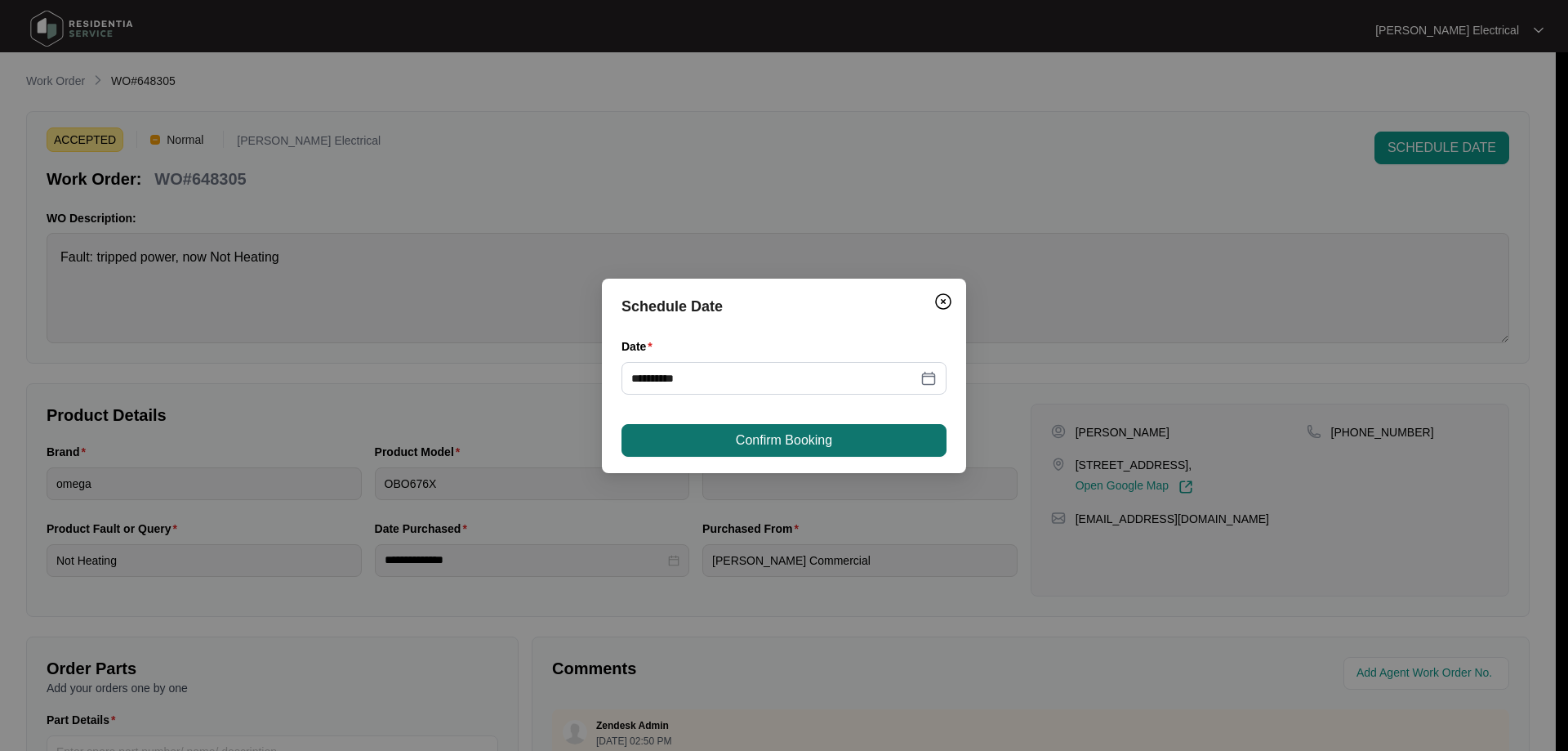
click at [813, 437] on span "Confirm Booking" at bounding box center [783, 441] width 96 height 20
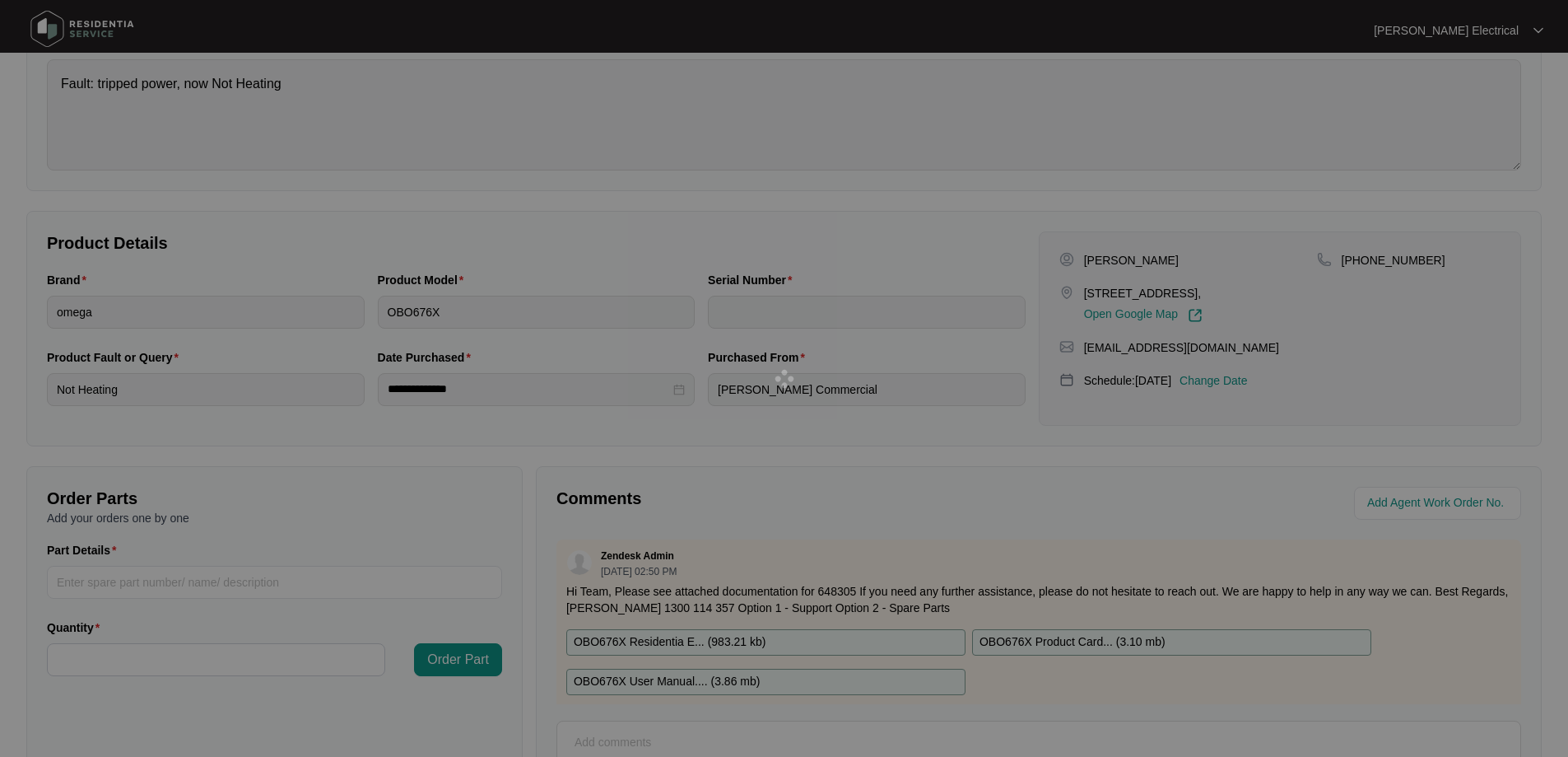
scroll to position [336, 0]
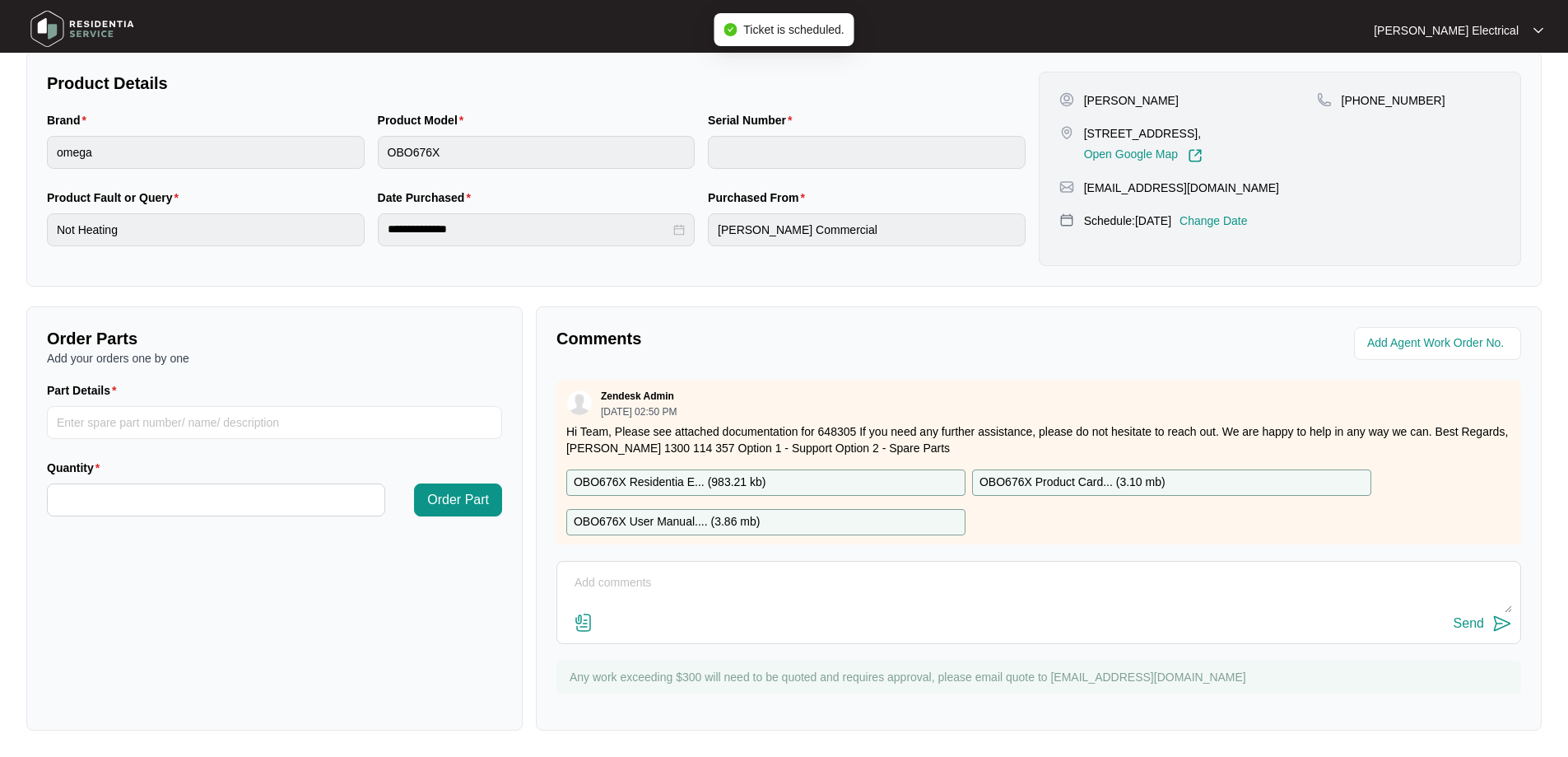
click at [609, 587] on textarea at bounding box center [1038, 591] width 947 height 43
type textarea "Booking TBC with customer"
click at [1477, 617] on div "Send" at bounding box center [1469, 623] width 31 height 14
